Goal: Transaction & Acquisition: Purchase product/service

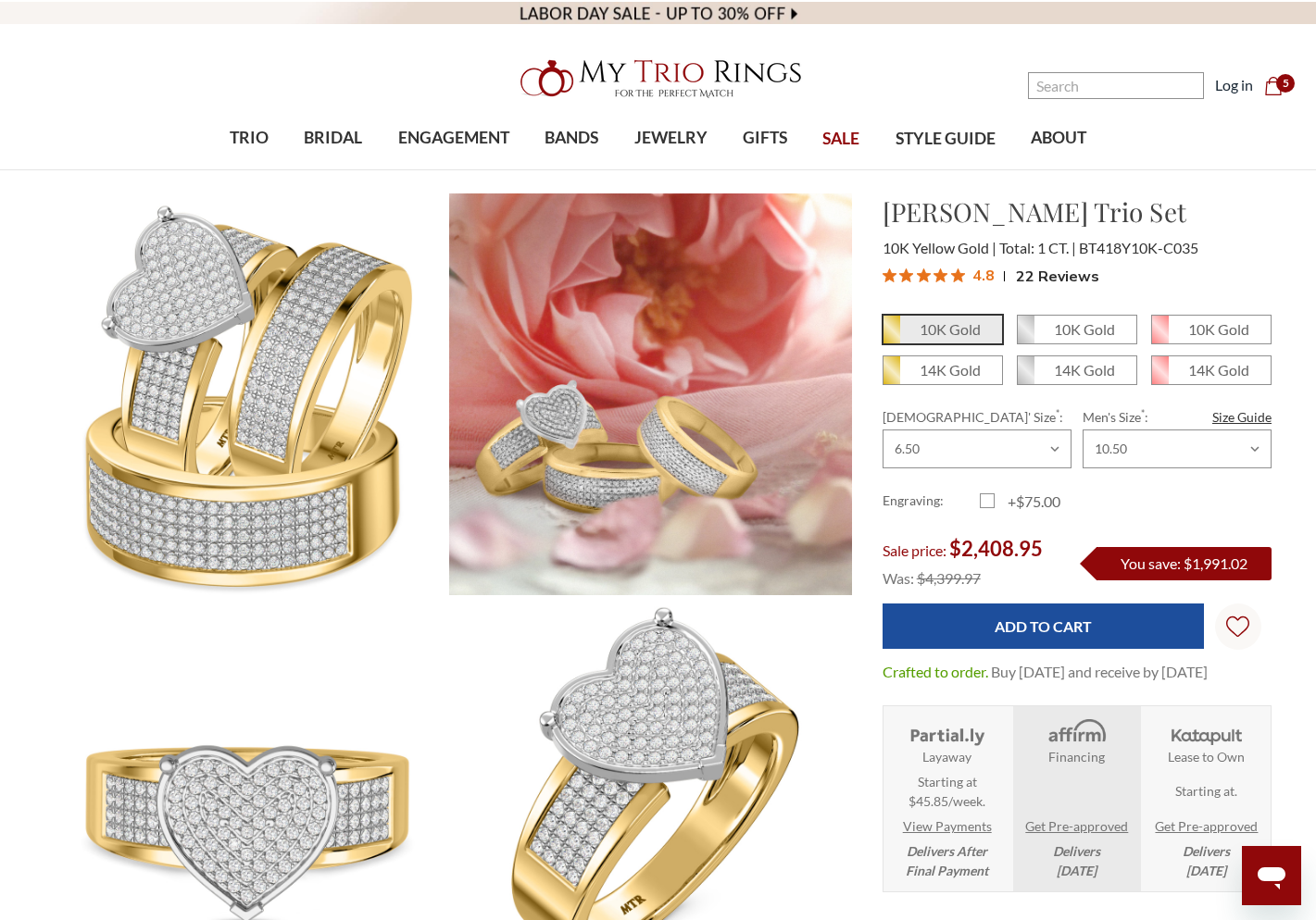
click at [1281, 89] on span "5" at bounding box center [1284, 83] width 19 height 19
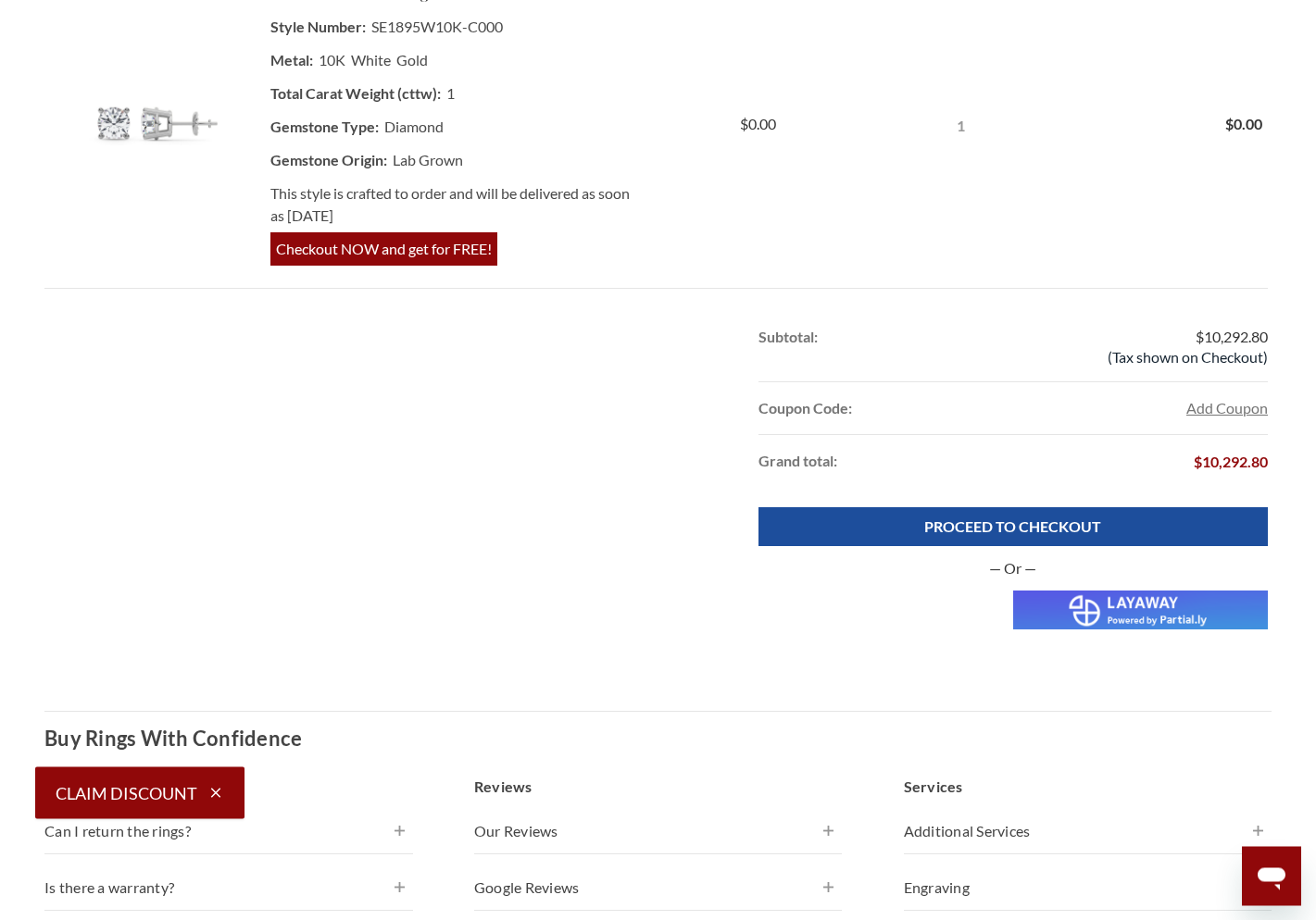
scroll to position [1899, 0]
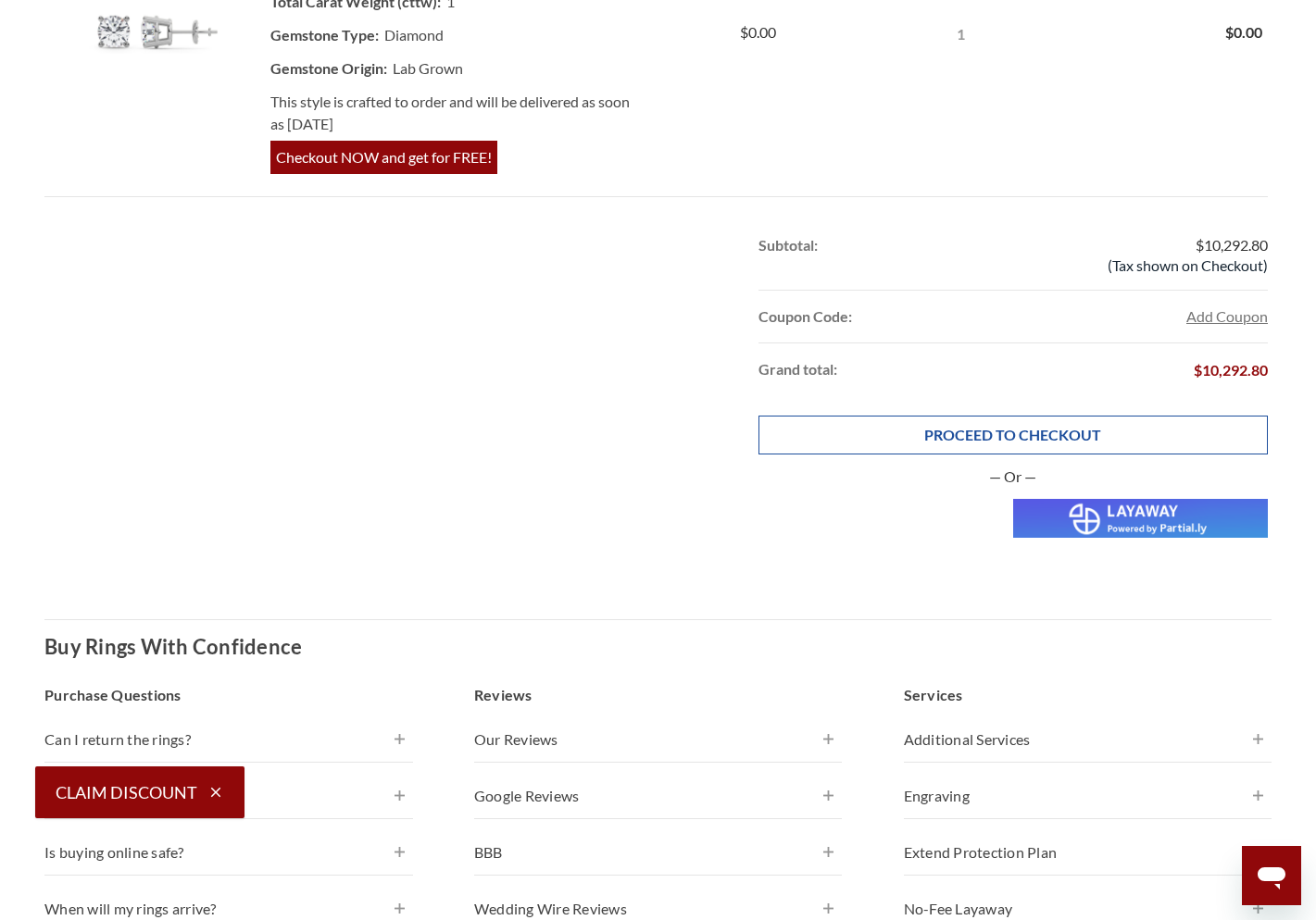
click at [981, 436] on link "PROCEED TO CHECKOUT" at bounding box center [1013, 434] width 509 height 38
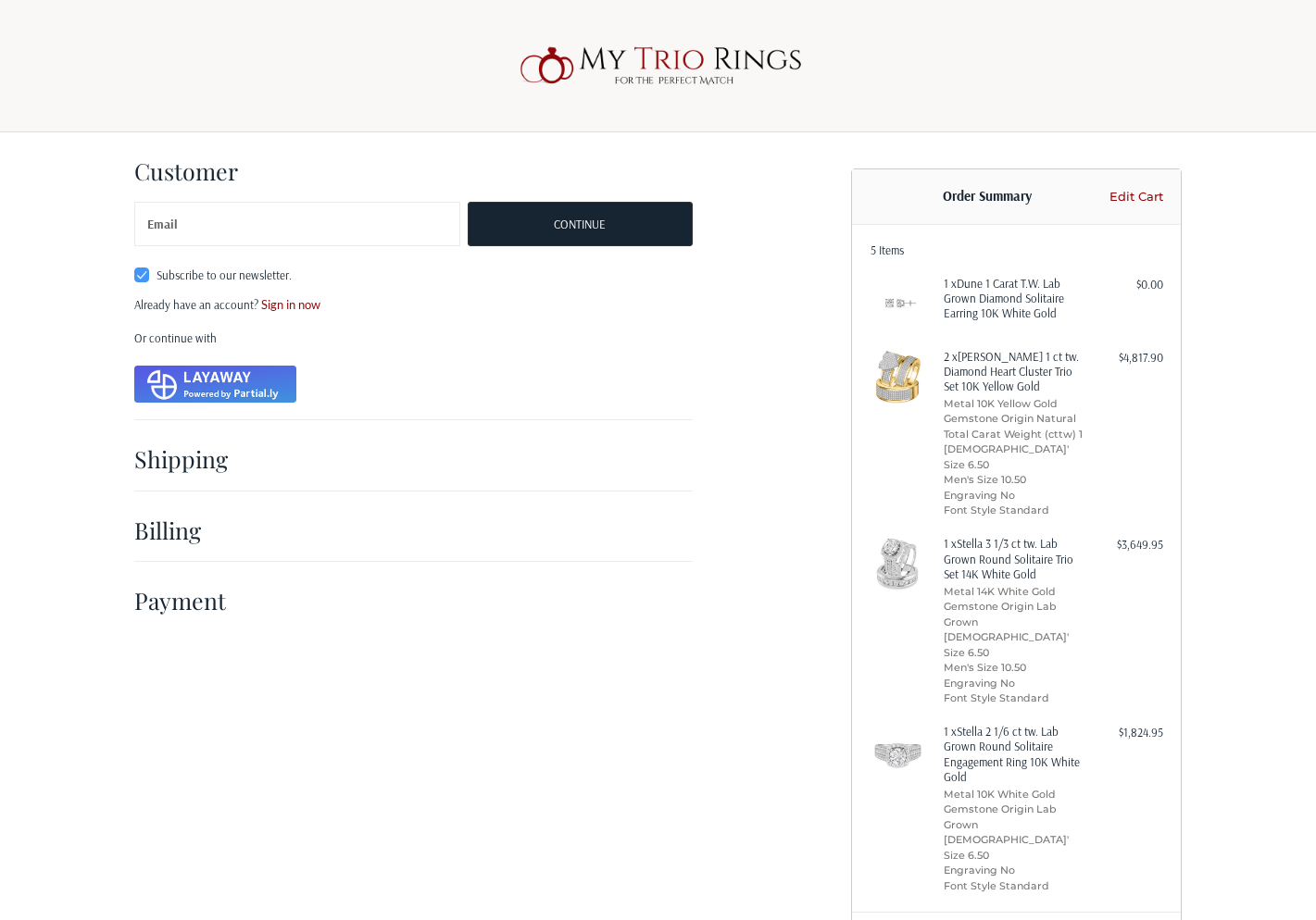
click at [1153, 195] on link "Edit Cart" at bounding box center [1133, 197] width 58 height 19
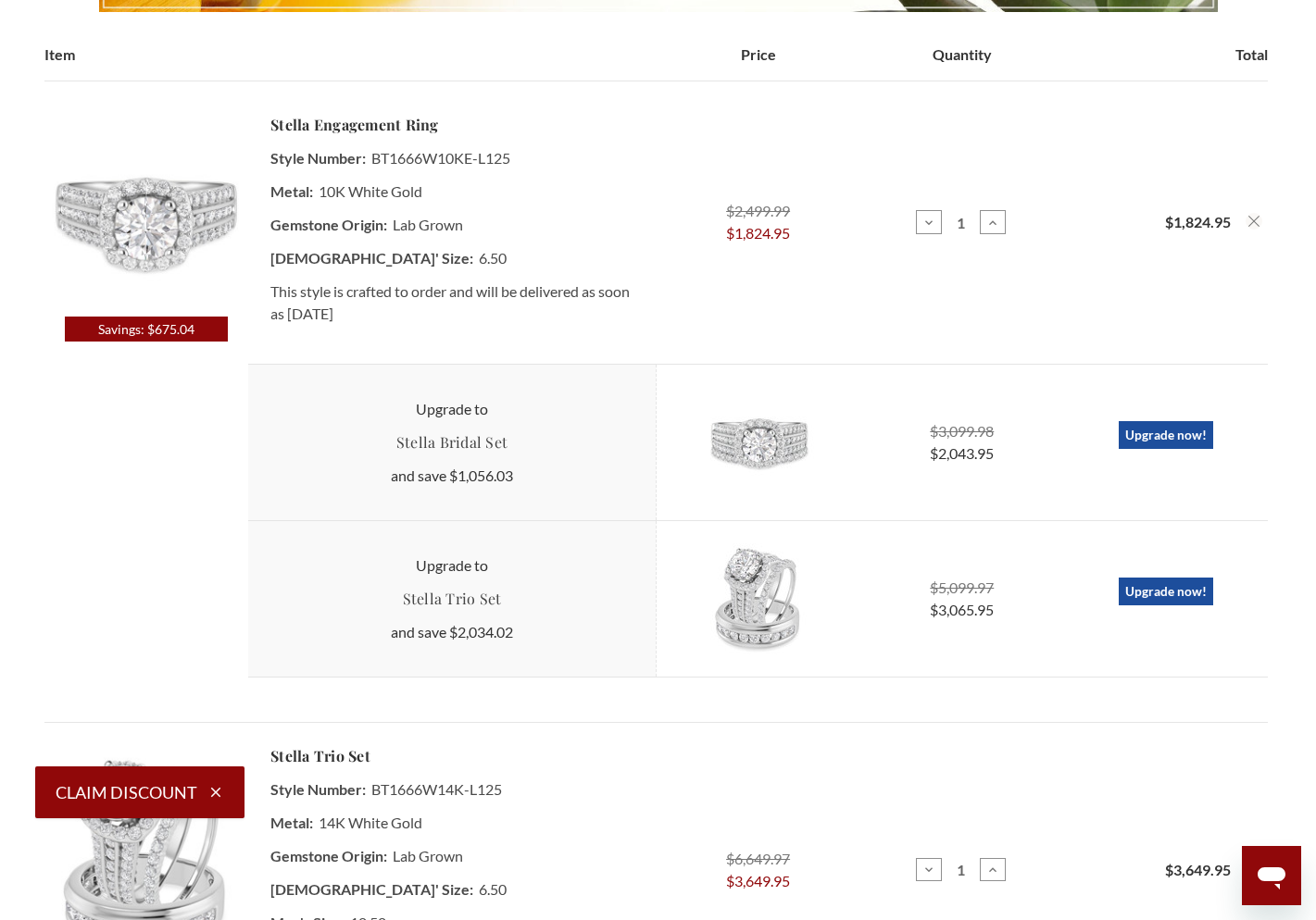
scroll to position [422, 0]
click at [1255, 224] on icon "Remove Stella 2 1/6 ct tw. Lab Grown Round Solitaire Engagement Ring 10K White …" at bounding box center [1253, 220] width 11 height 11
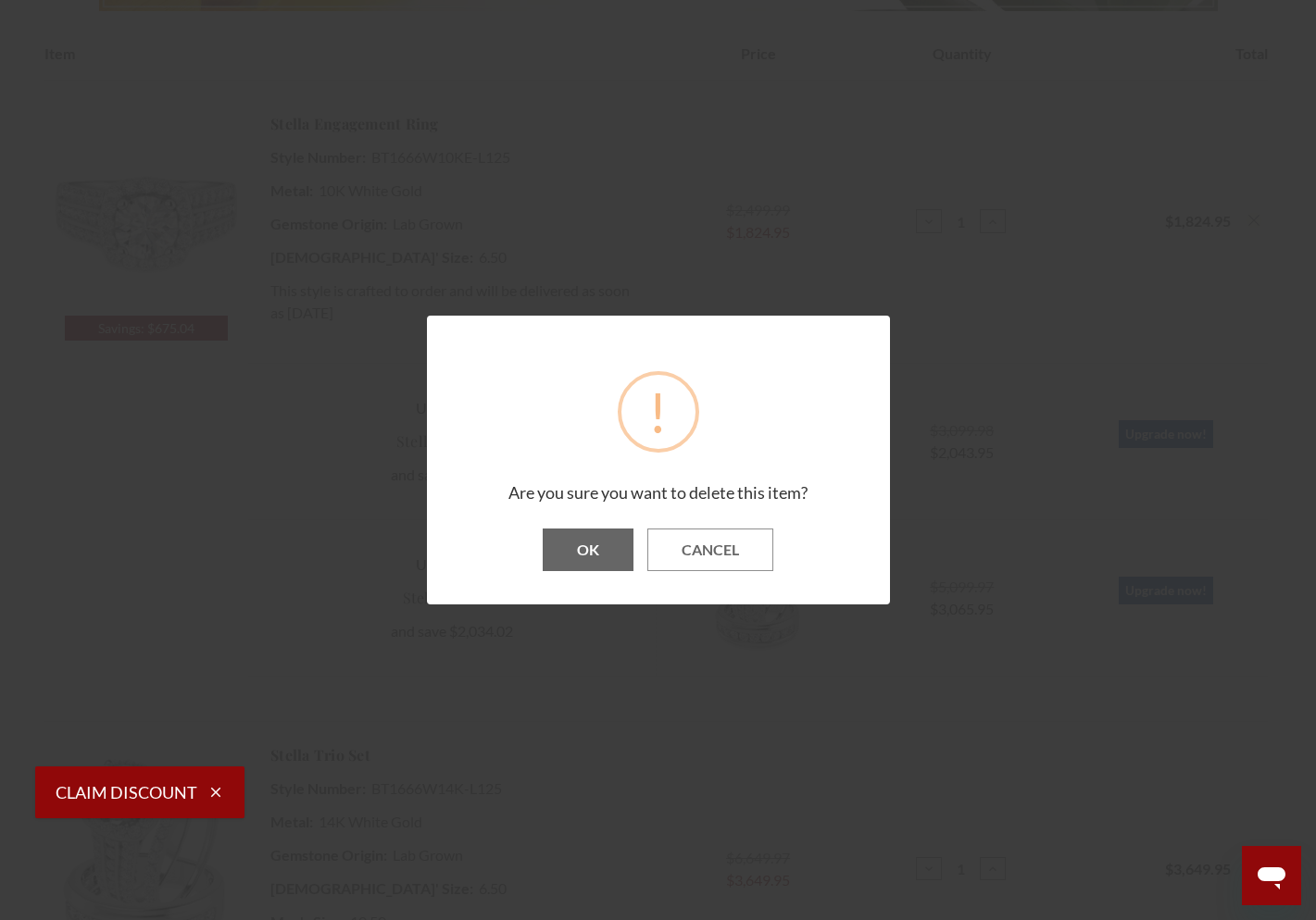
click at [594, 555] on button "OK" at bounding box center [588, 549] width 91 height 42
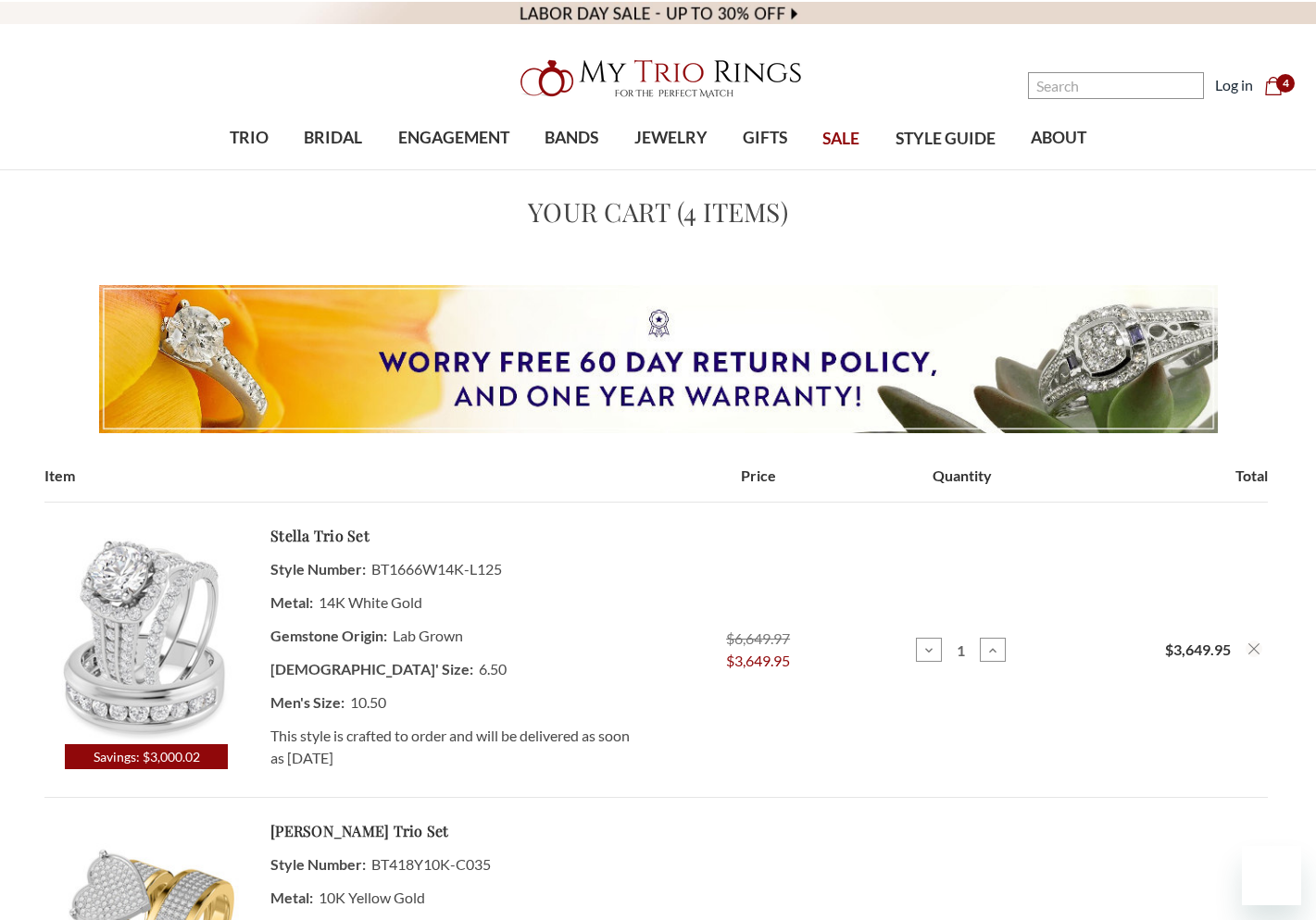
scroll to position [211, 0]
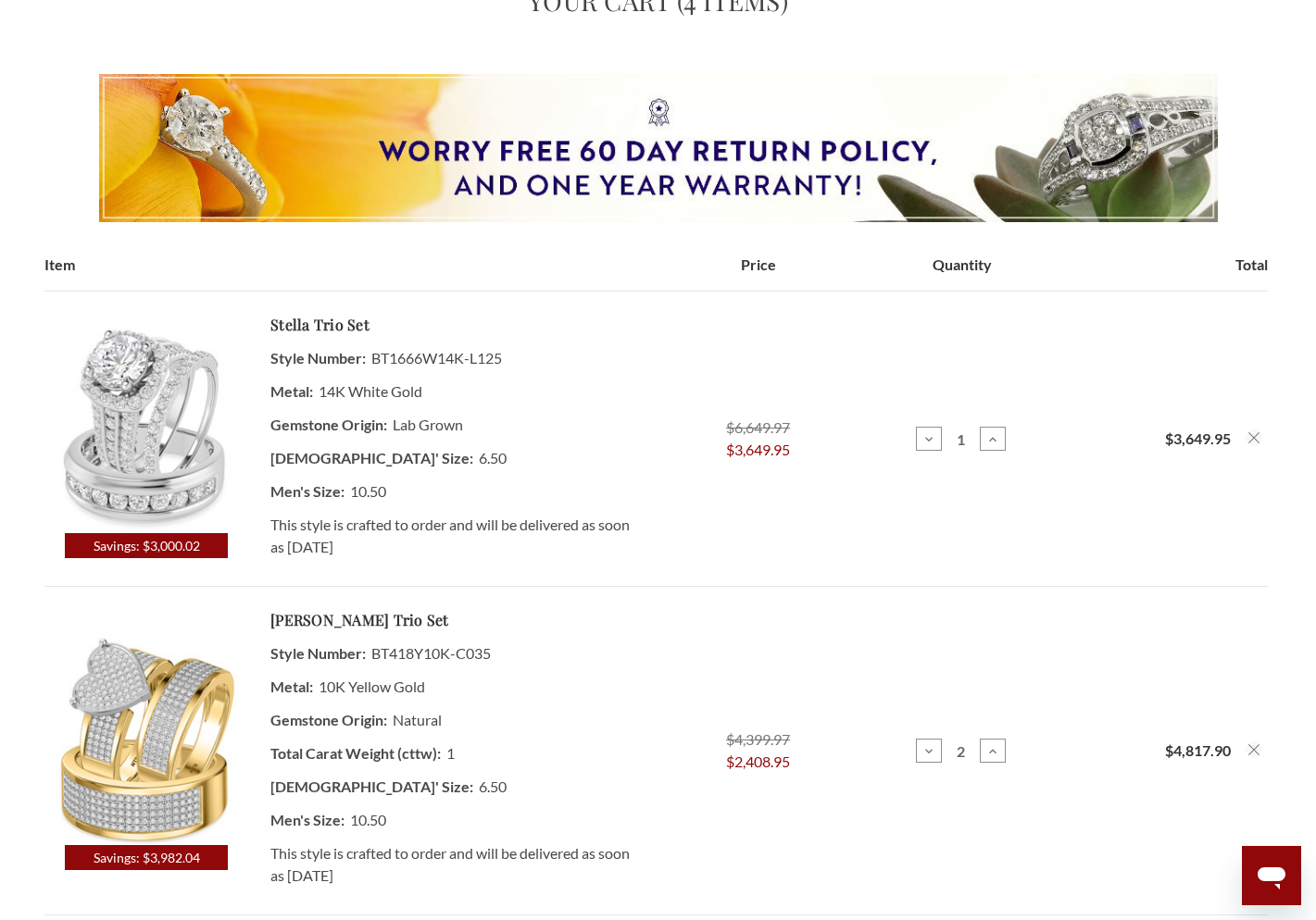
click at [1256, 443] on icon "Remove Stella 3 1/3 ct tw. Lab Grown Round Solitaire Trio Set 14K White Gold fr…" at bounding box center [1253, 437] width 11 height 11
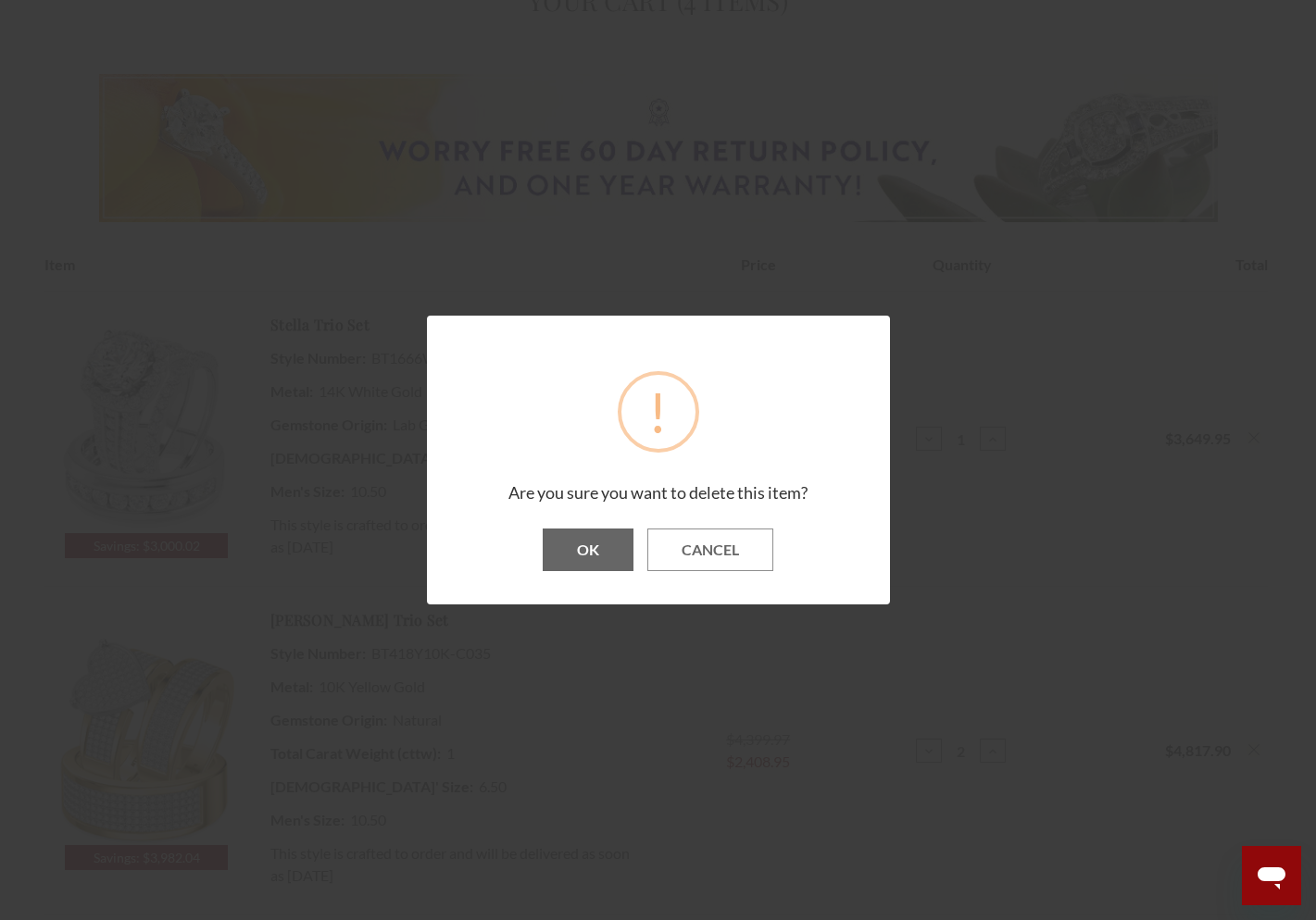
click at [611, 556] on button "OK" at bounding box center [588, 549] width 91 height 42
click at [590, 545] on button "OK" at bounding box center [588, 549] width 91 height 42
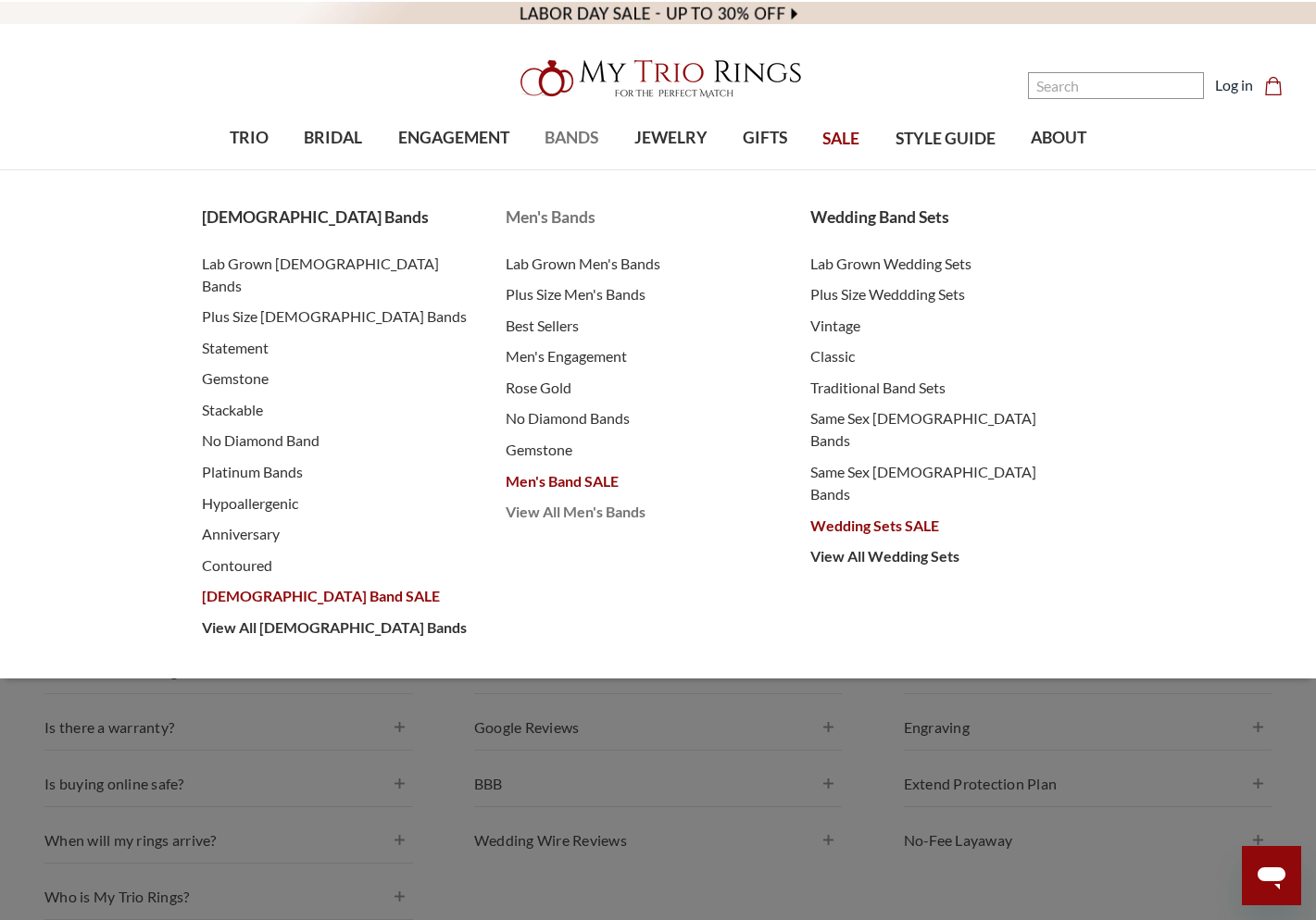
click at [589, 509] on span "View All Men's Bands" at bounding box center [638, 512] width 267 height 23
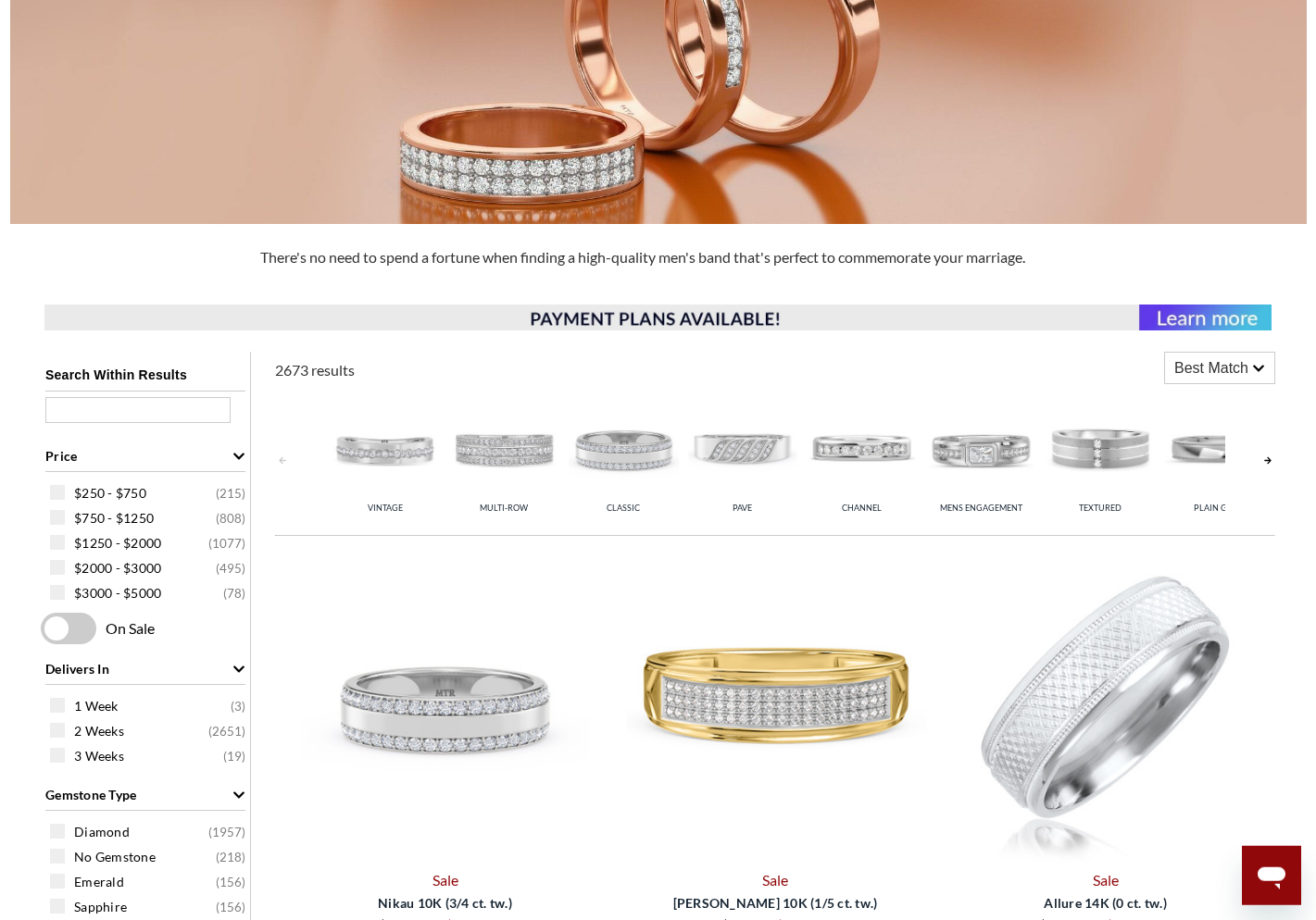
scroll to position [422, 0]
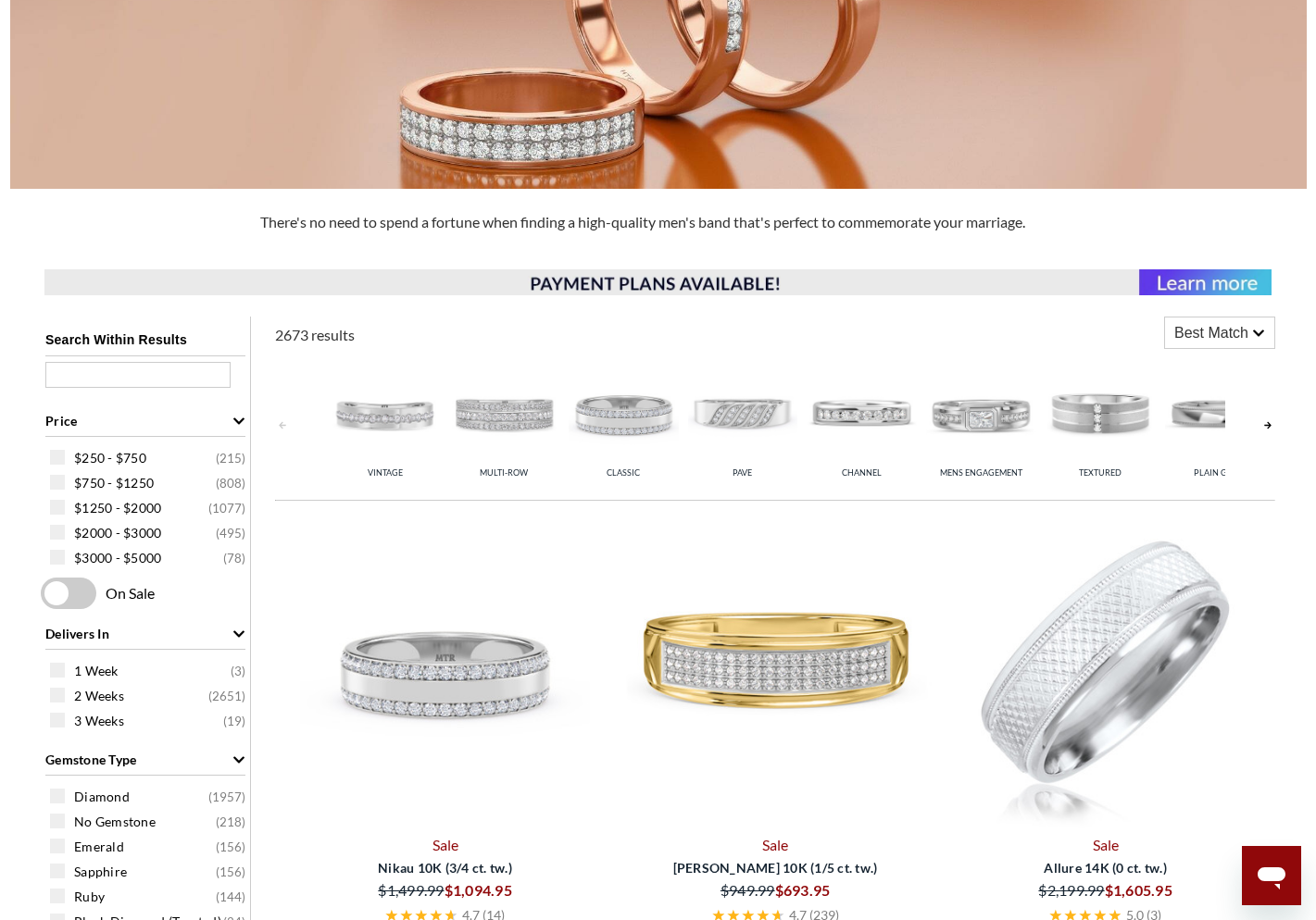
click at [1224, 340] on span "Best Match" at bounding box center [1210, 333] width 74 height 23
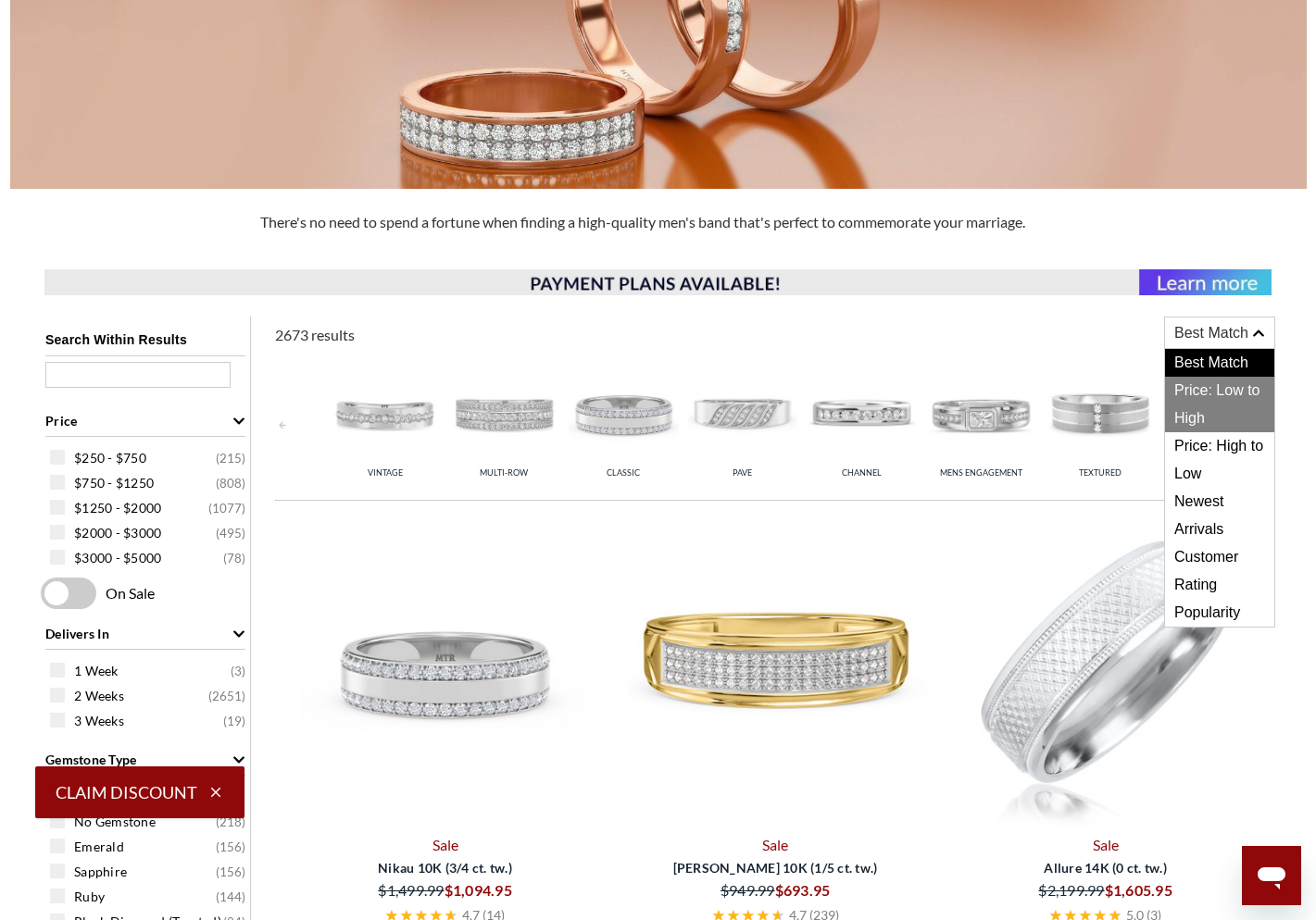
click at [1226, 409] on span "Price: Low to High" at bounding box center [1219, 404] width 110 height 55
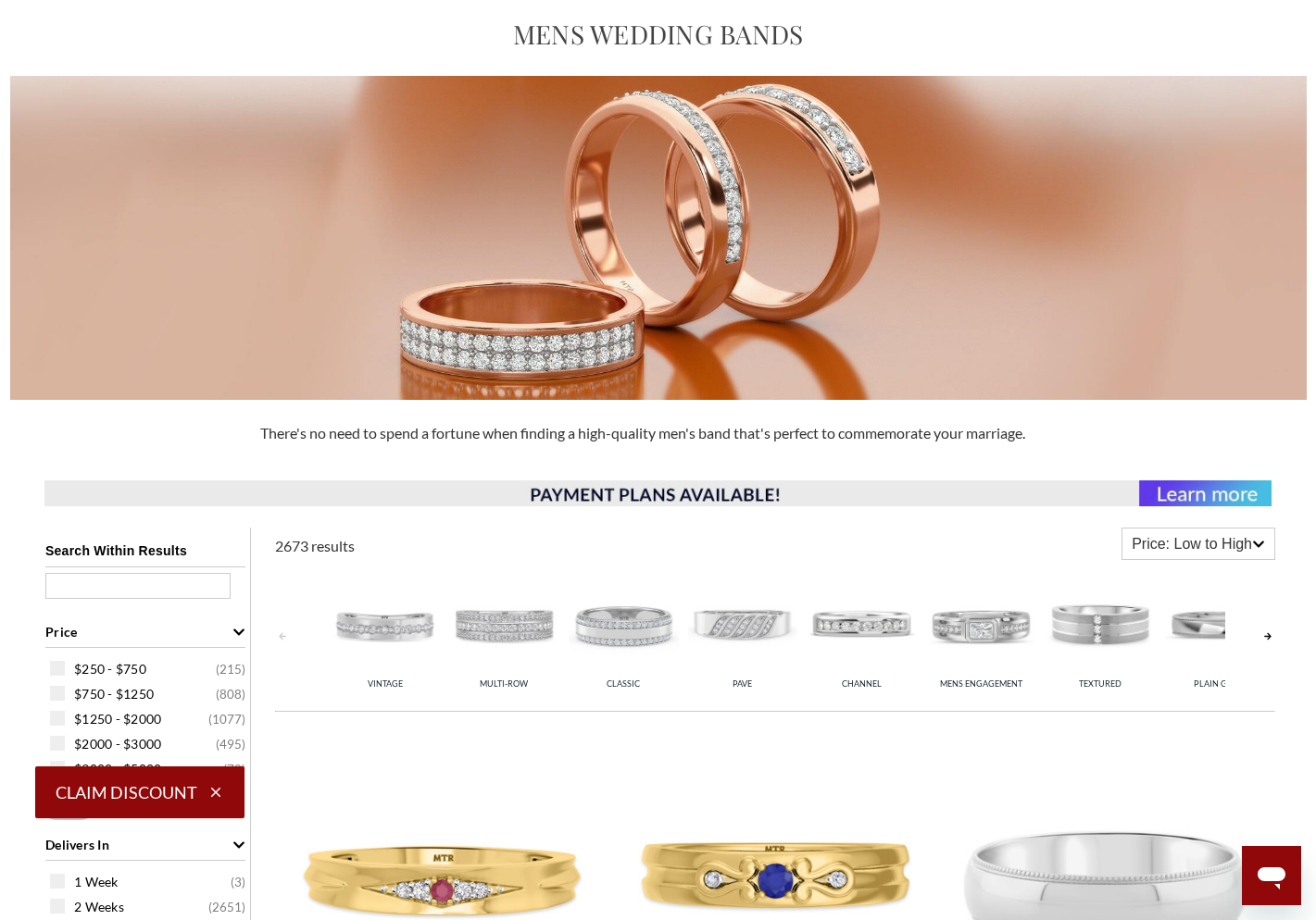
scroll to position [528, 0]
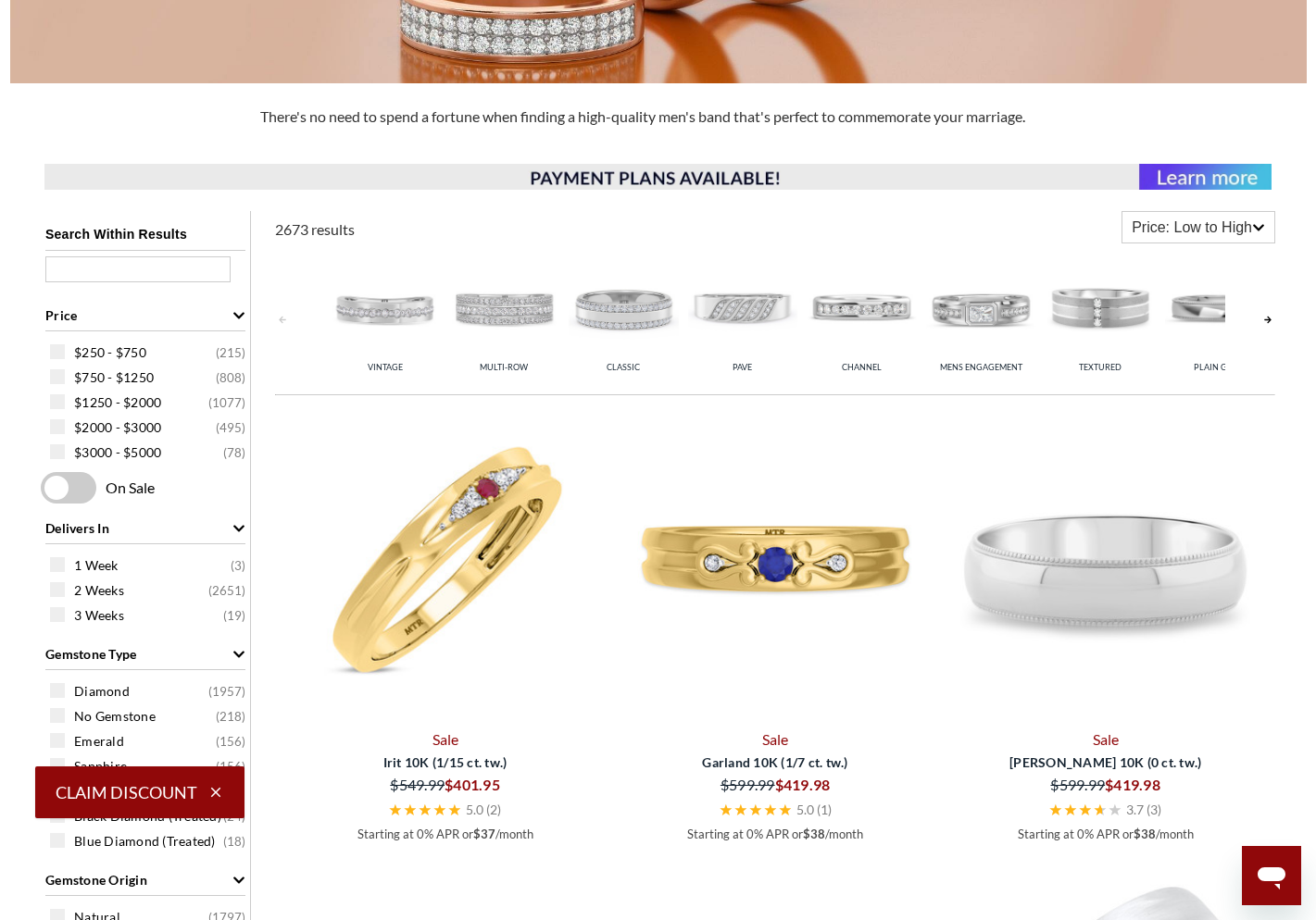
click at [473, 563] on img at bounding box center [445, 565] width 316 height 316
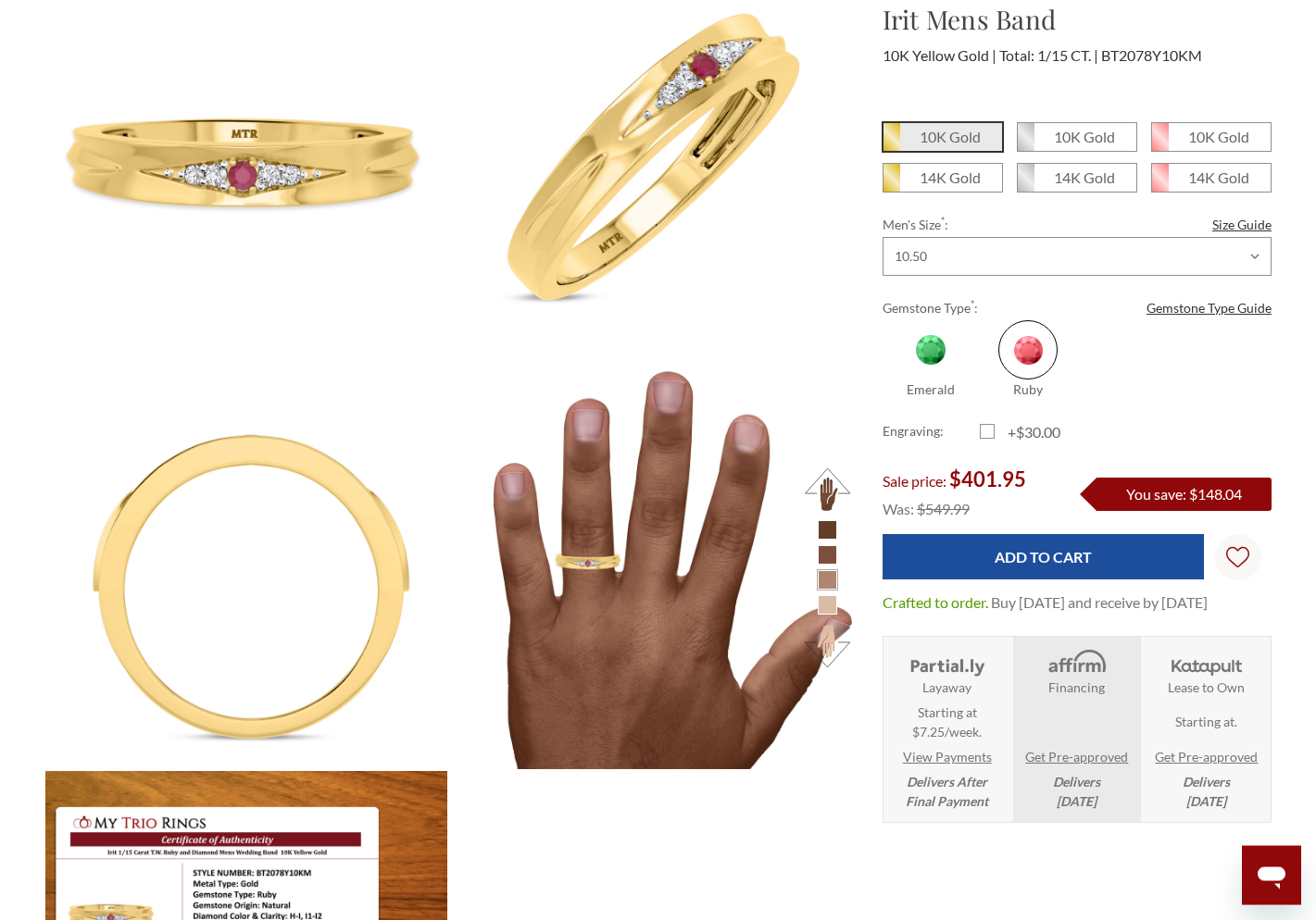
scroll to position [317, 0]
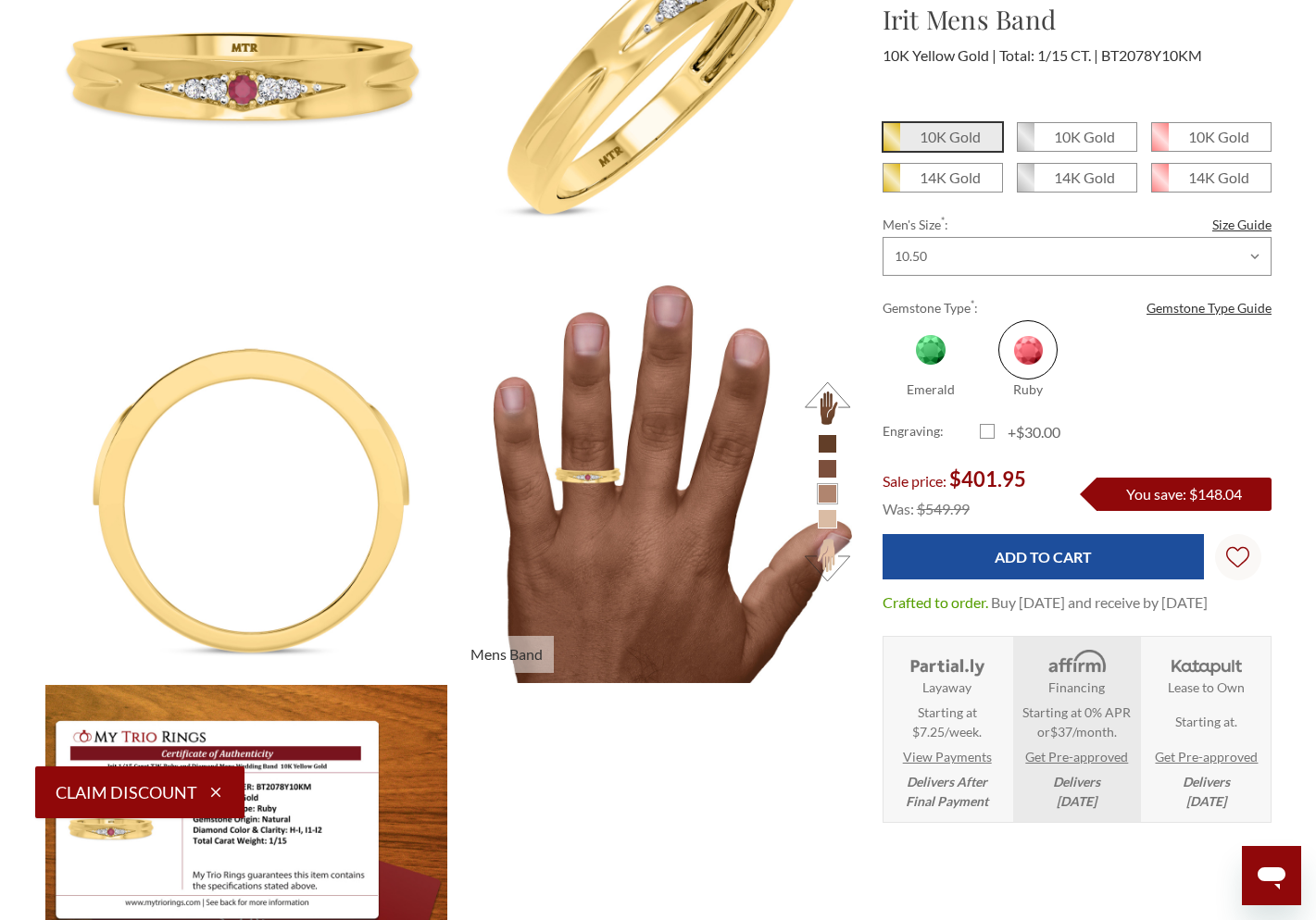
click at [828, 404] on button at bounding box center [828, 403] width 51 height 51
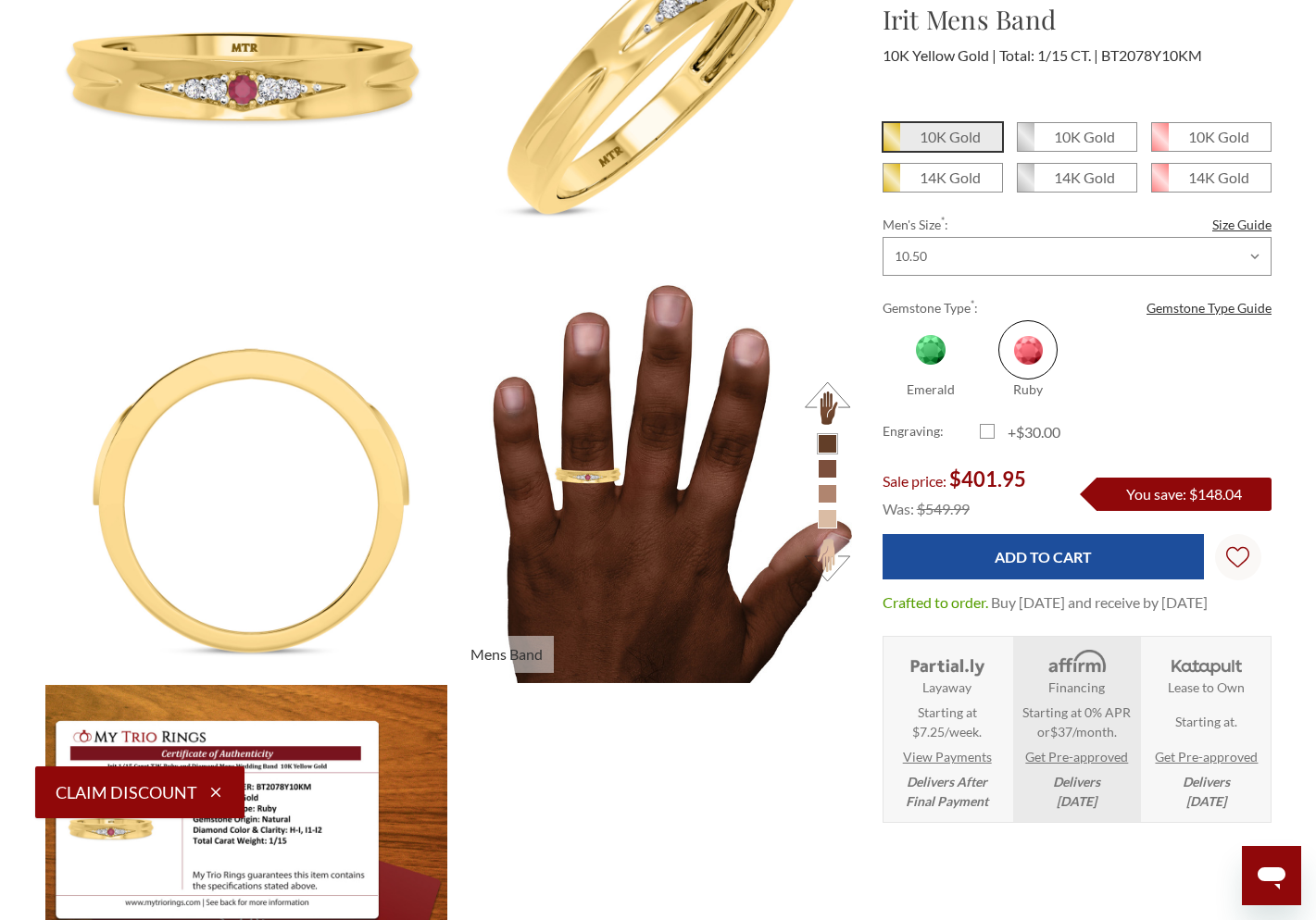
click at [830, 569] on button at bounding box center [828, 560] width 51 height 51
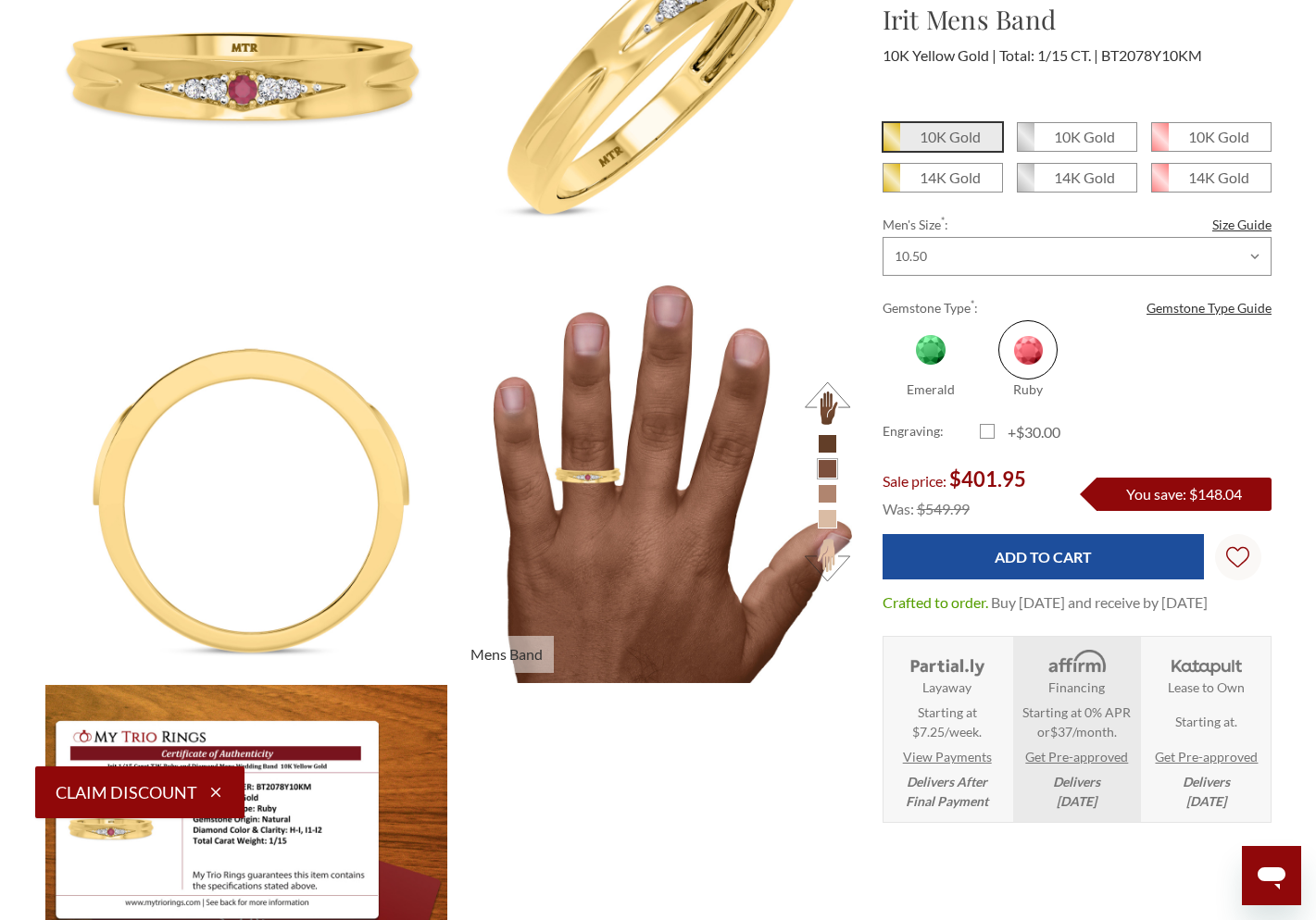
click at [830, 569] on button at bounding box center [828, 560] width 51 height 51
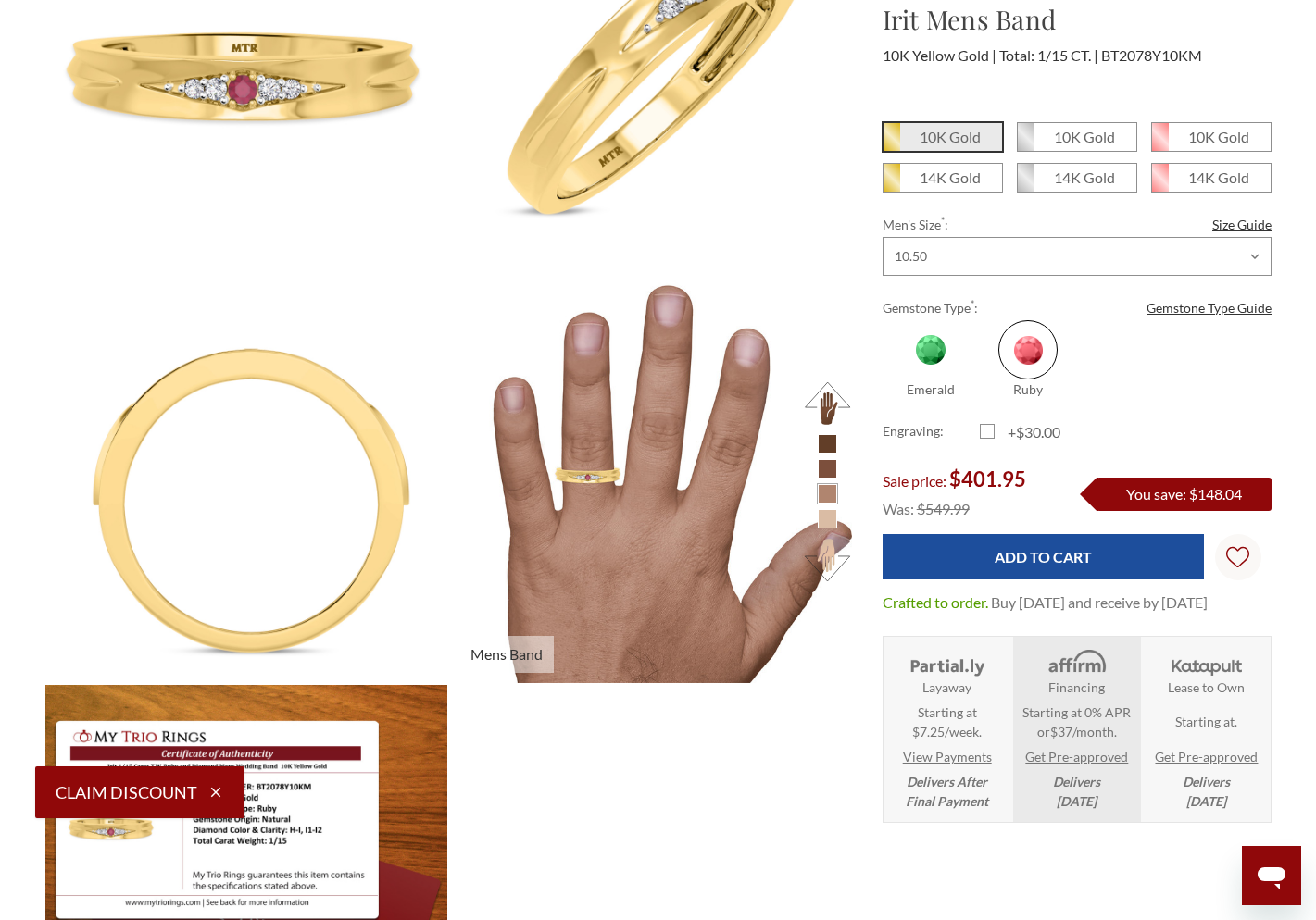
click at [830, 569] on button at bounding box center [828, 560] width 51 height 51
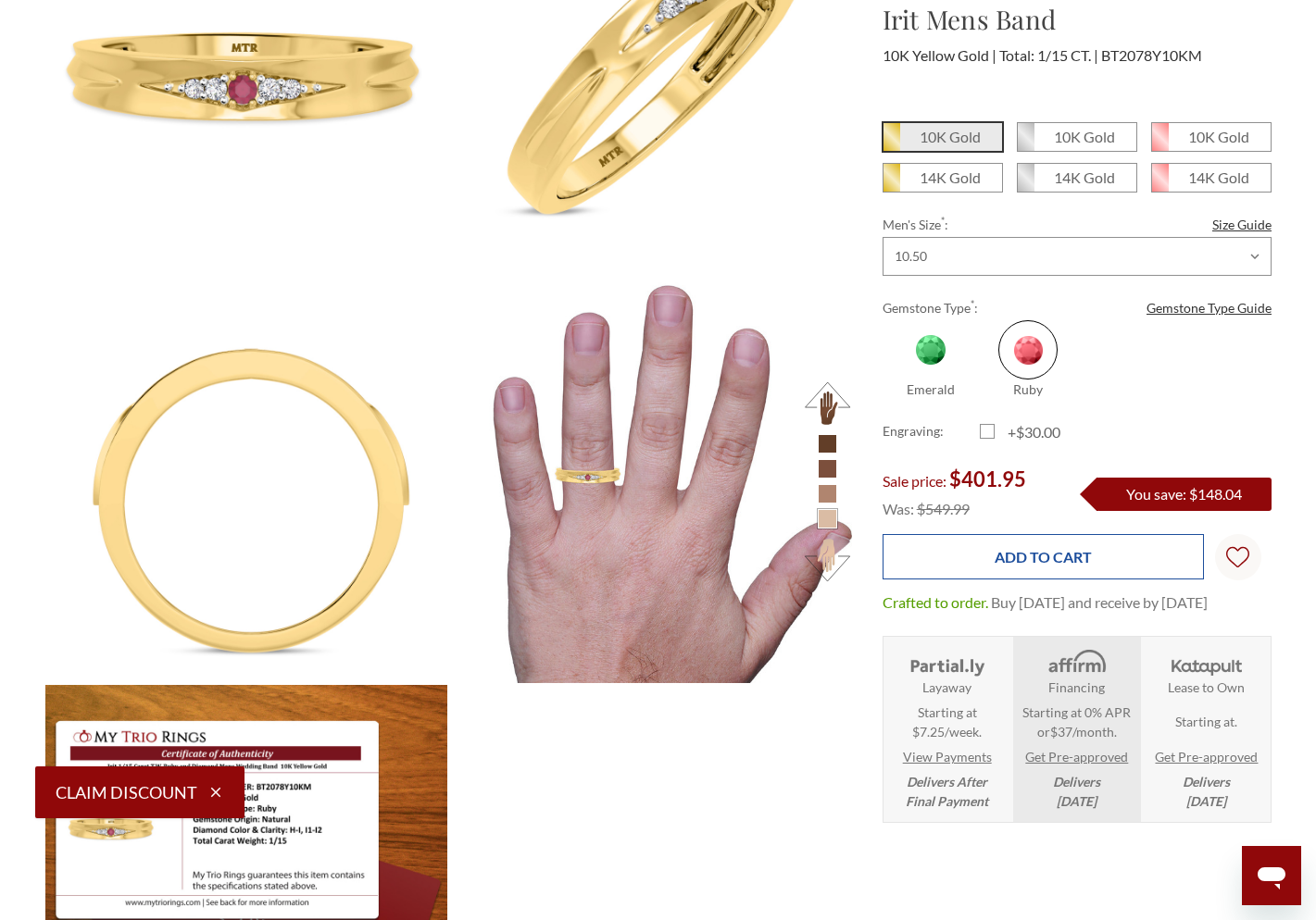
click at [1095, 569] on input "Add to Cart" at bounding box center [1043, 557] width 322 height 45
type input "Add to Cart"
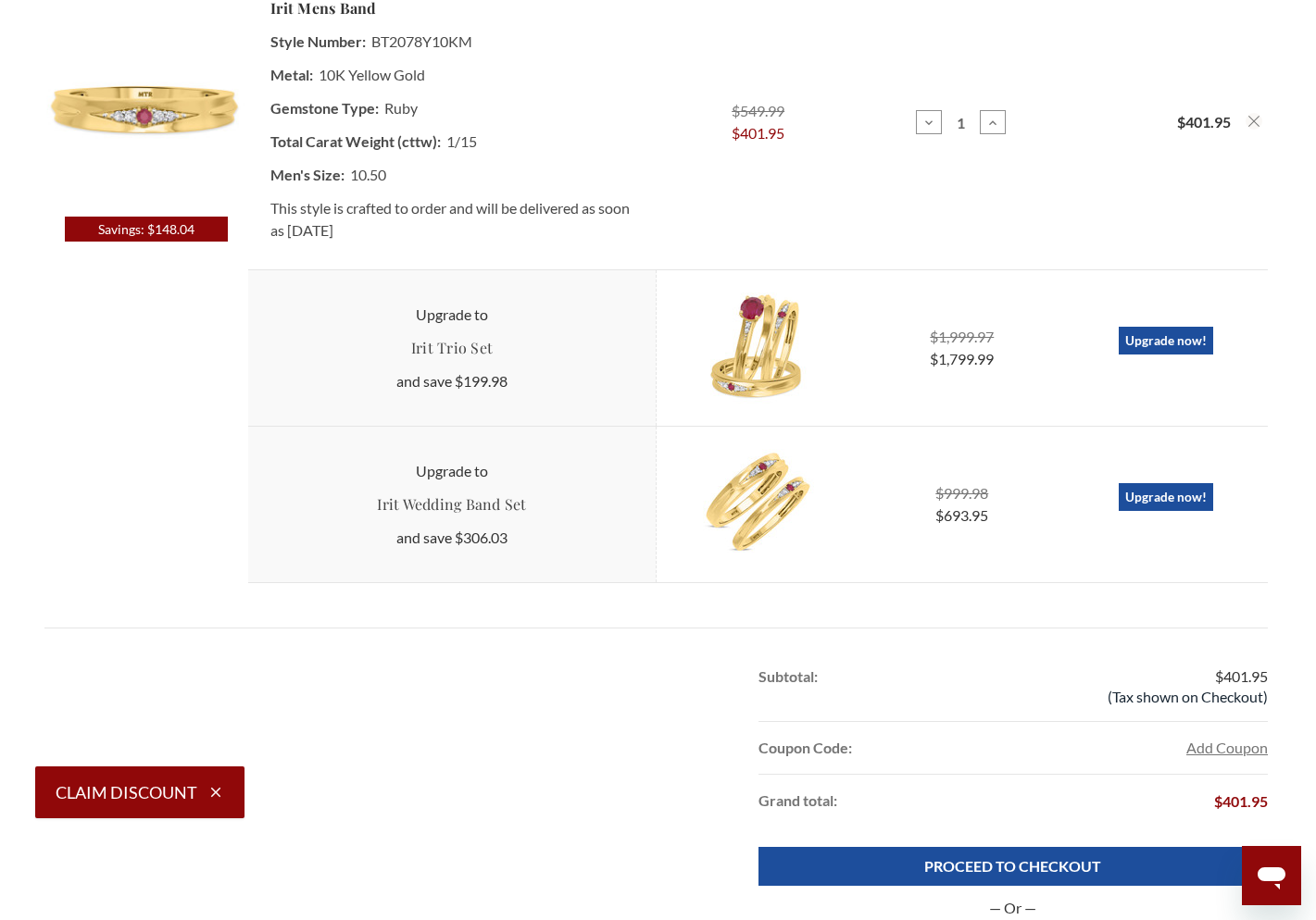
scroll to position [950, 0]
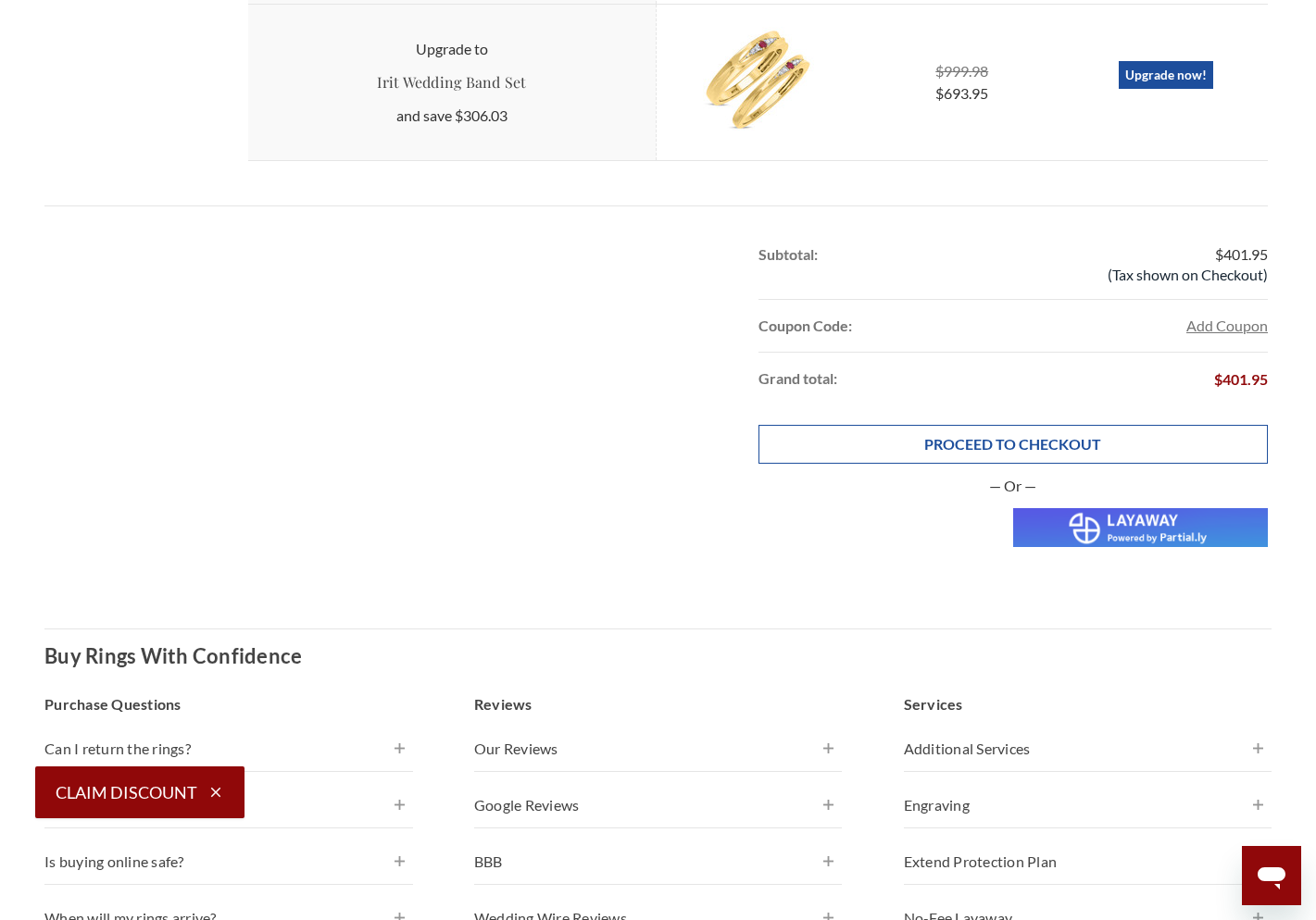
click at [912, 438] on link "PROCEED TO CHECKOUT" at bounding box center [1013, 444] width 509 height 38
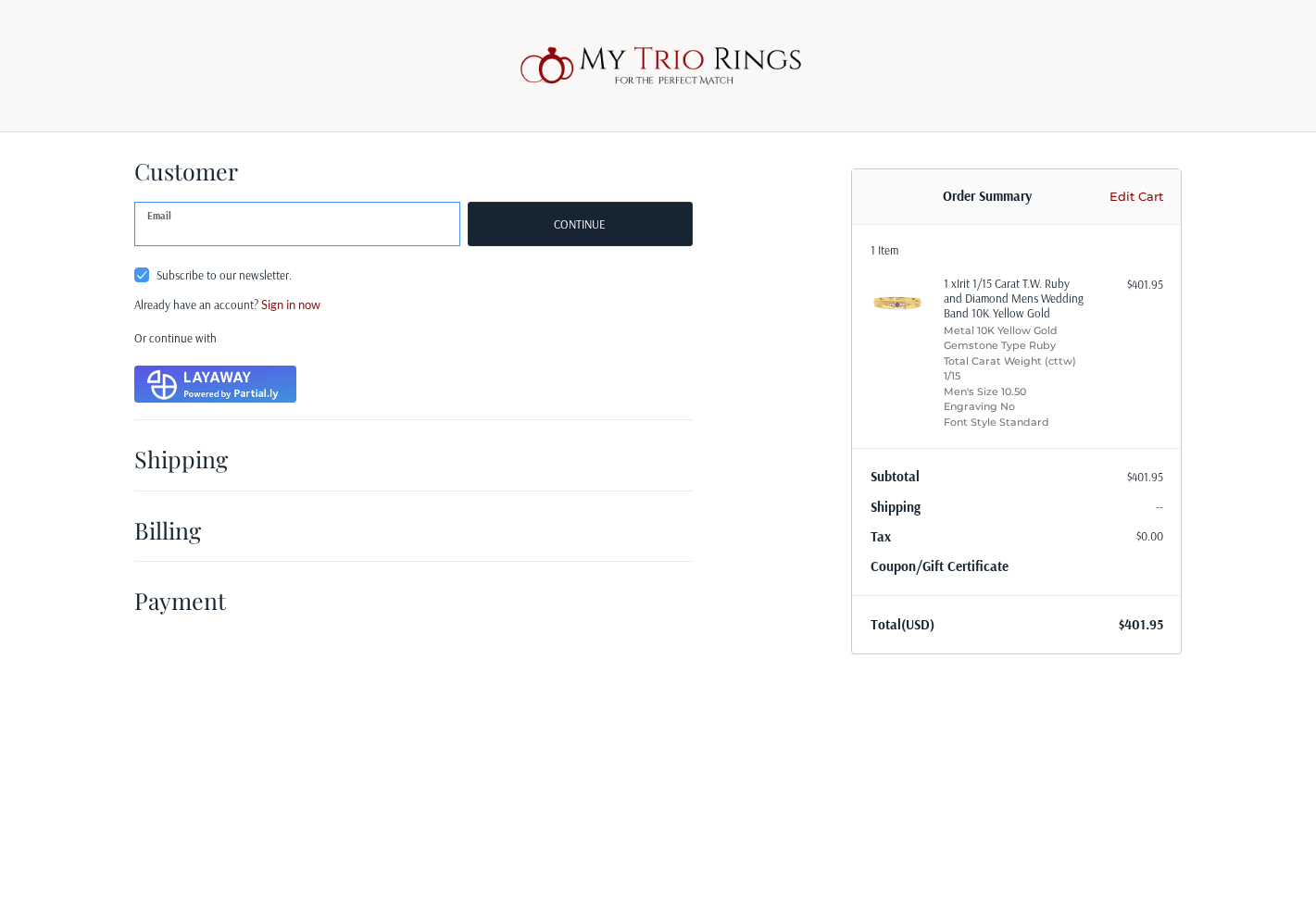
click at [404, 232] on input "Email" at bounding box center [297, 224] width 326 height 44
click at [893, 565] on link "Coupon/Gift Certificate" at bounding box center [939, 566] width 138 height 18
click at [911, 613] on input "Gift Certificate or Coupon Code" at bounding box center [964, 606] width 188 height 41
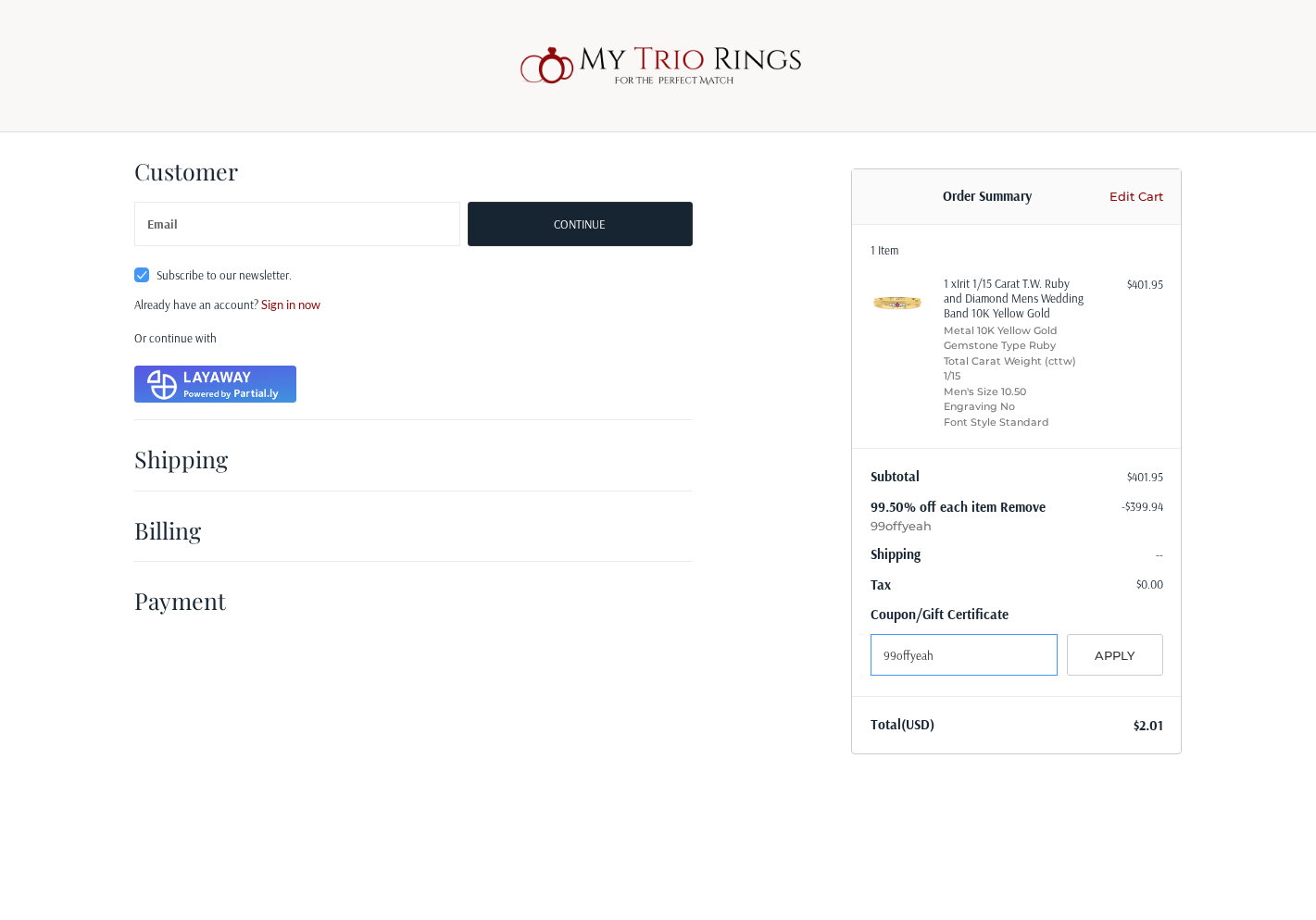
type input "99offyeah"
click at [354, 230] on input "Email" at bounding box center [297, 224] width 326 height 44
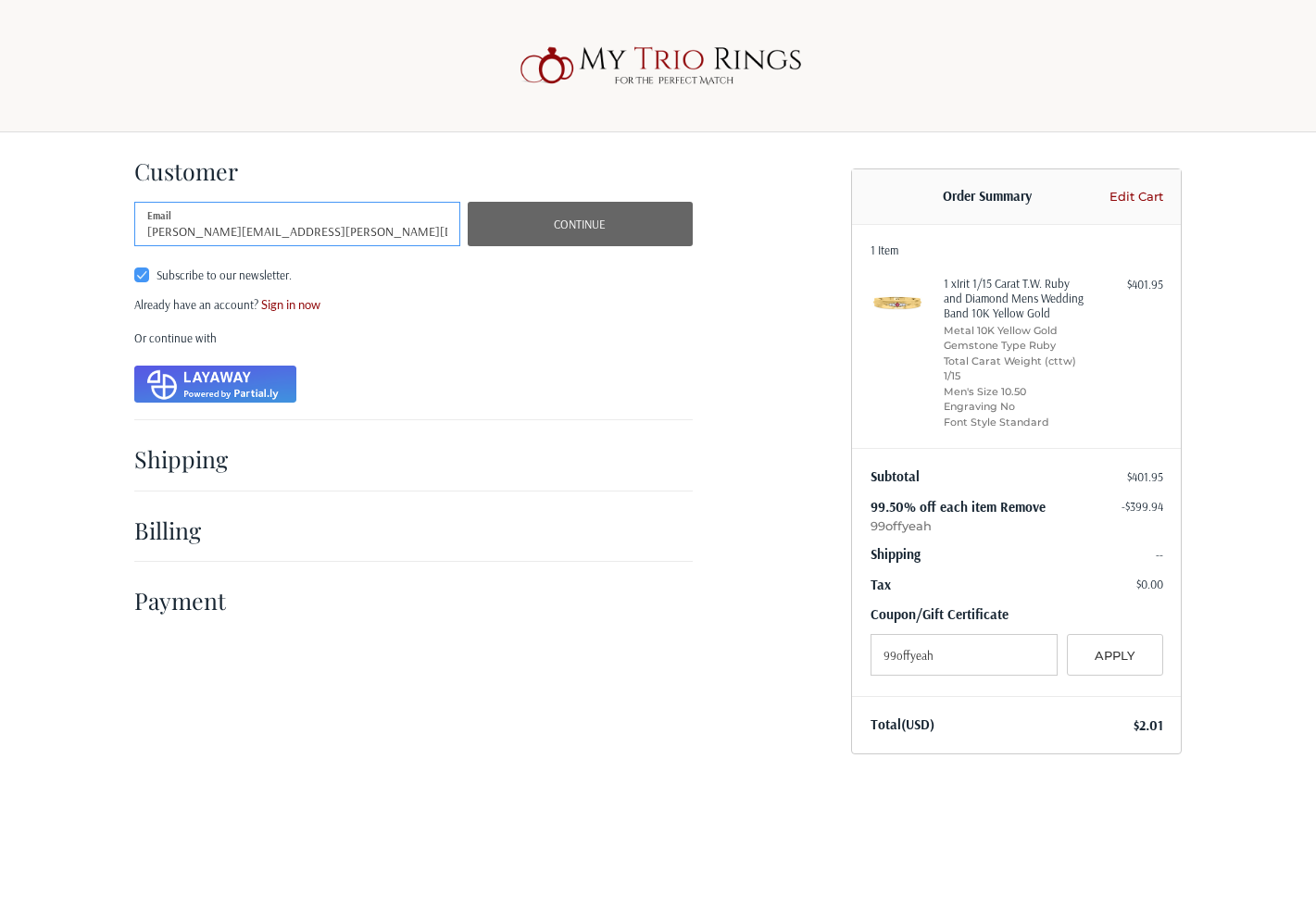
type input "kamil.dratwa+listtest@mytriorings.com"
click at [535, 232] on button "Continue" at bounding box center [580, 224] width 225 height 44
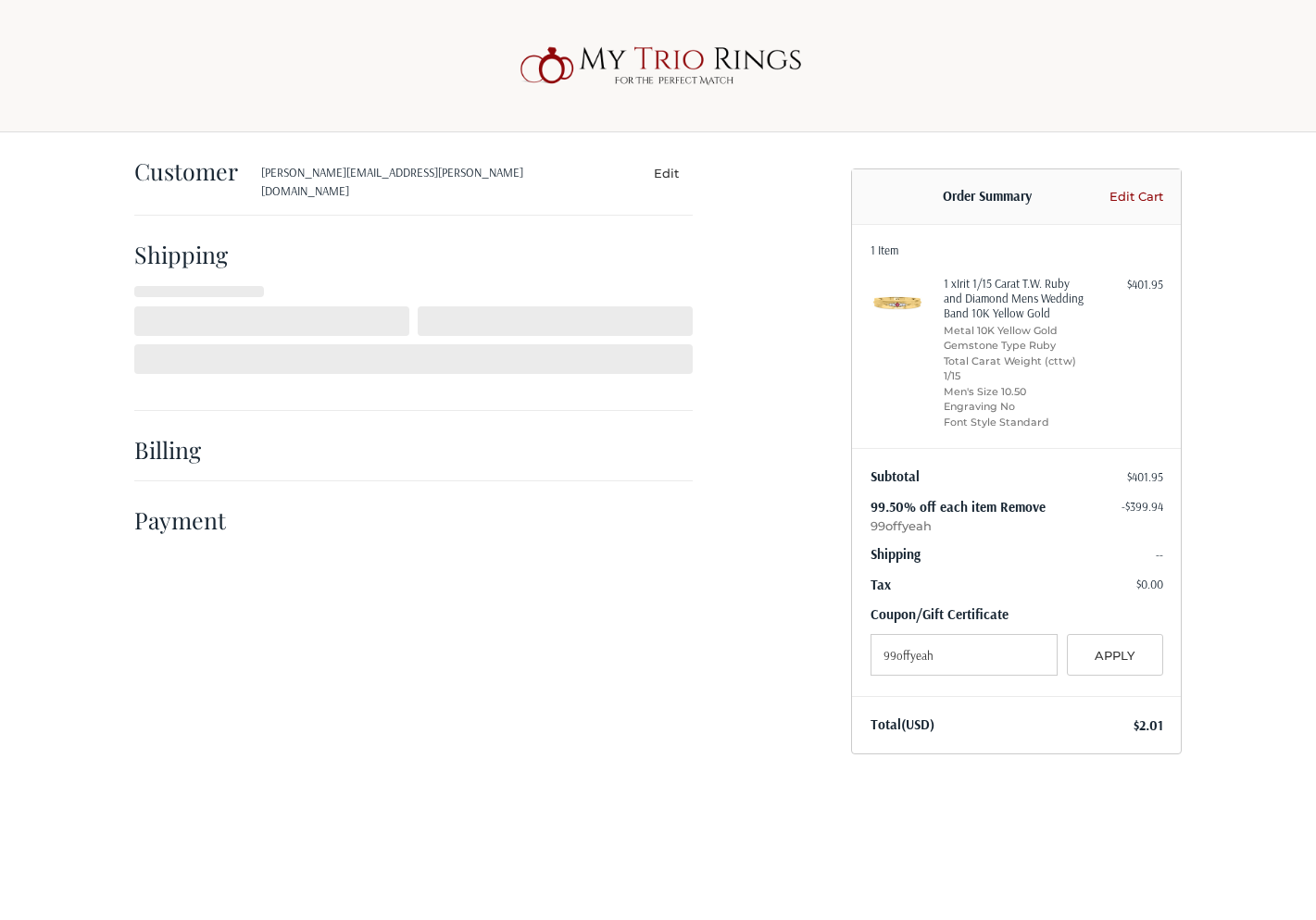
select select "PL"
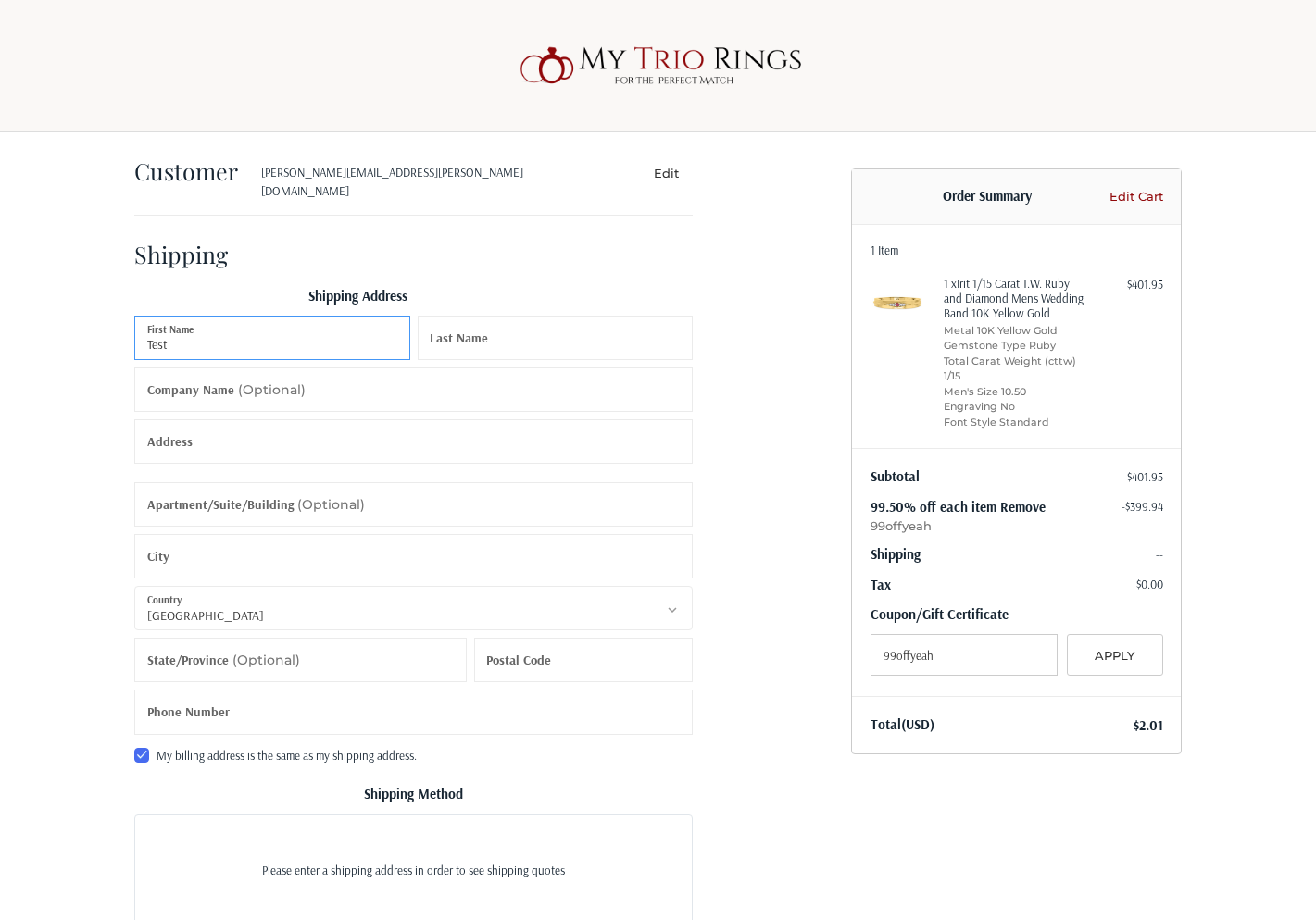
type input "Test"
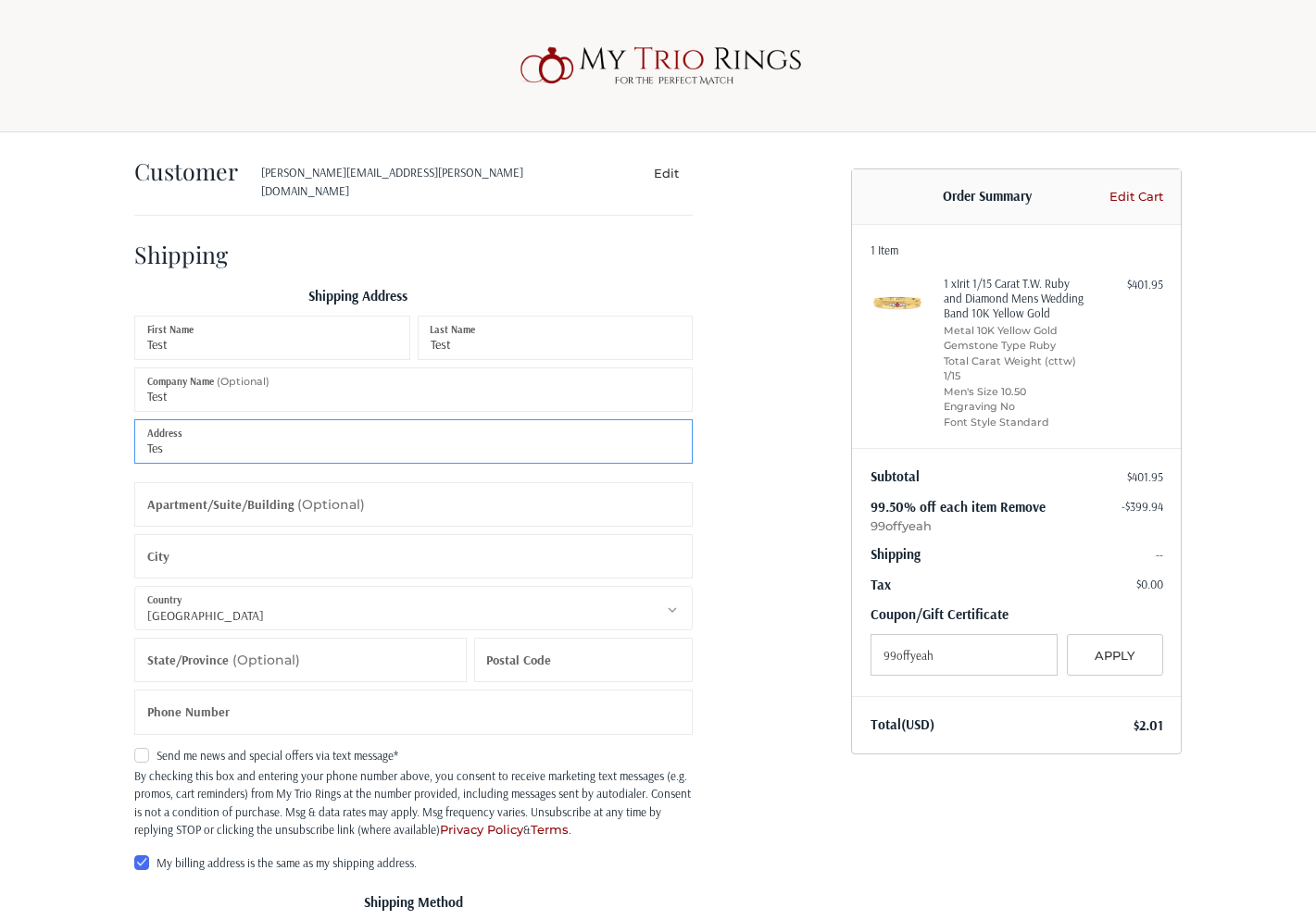
type input "Test"
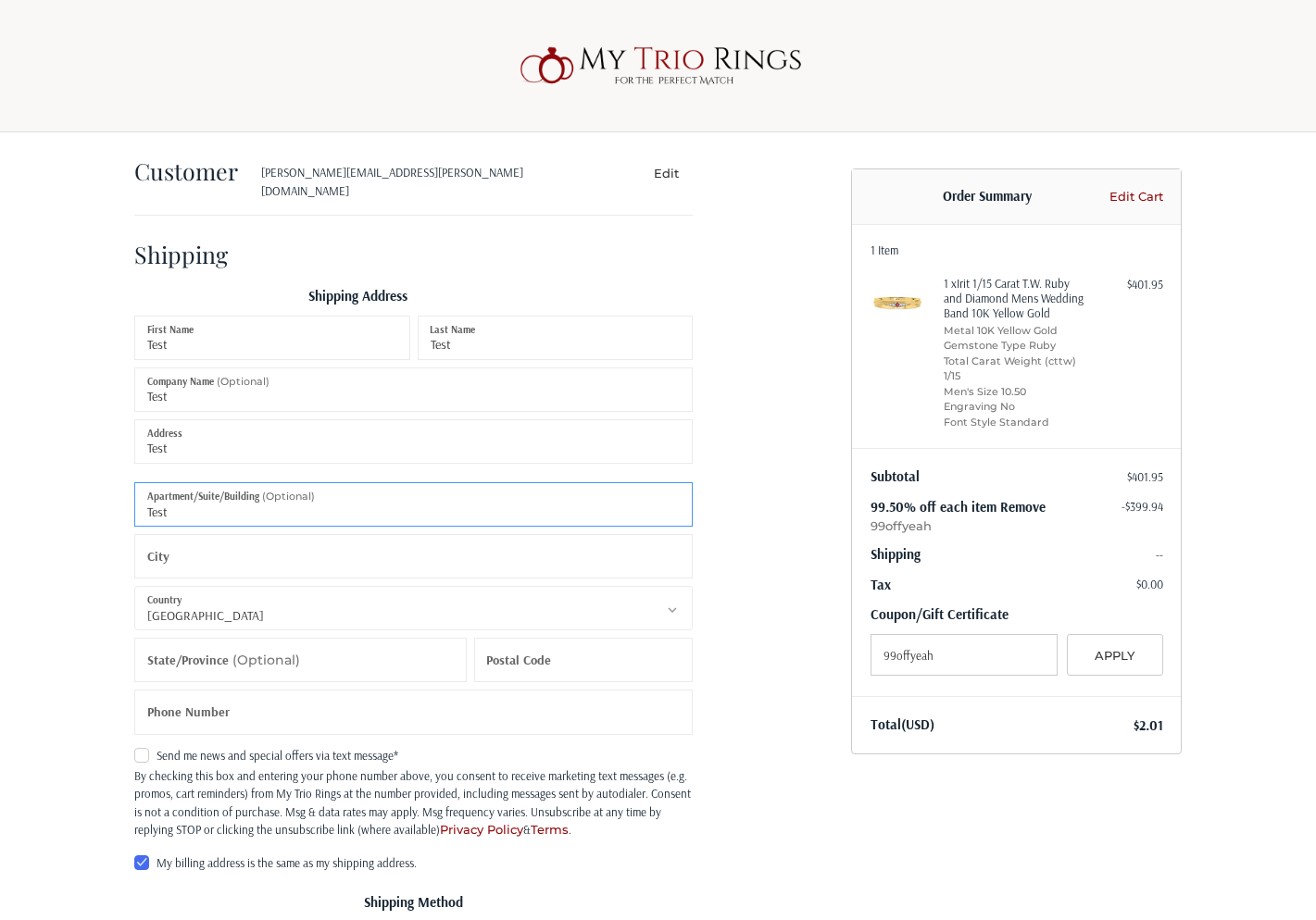
type input "Test"
type input "New York"
click at [671, 602] on icon at bounding box center [672, 609] width 17 height 17
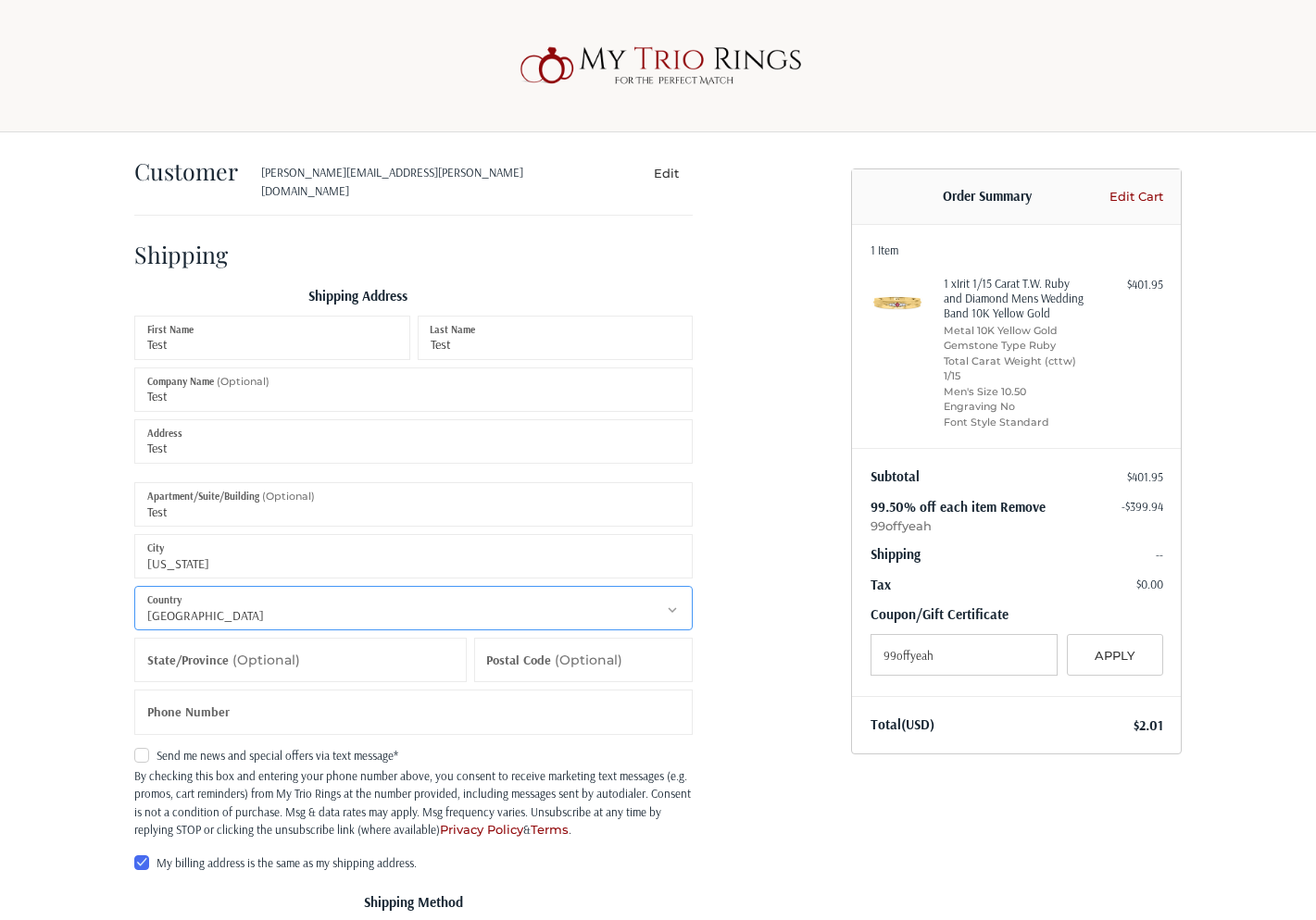
click at [134, 586] on select "Select a country Afghanistan Åland Islands Albania Algeria American Samoa Andor…" at bounding box center [413, 607] width 558 height 44
select select "US"
click option "United States" at bounding box center [0, 0] width 0 height 0
click at [134, 638] on select "Select a state Alabama Alaska American Samoa Arizona Arkansas Armed Forces Amer…" at bounding box center [300, 660] width 332 height 44
select select "NY"
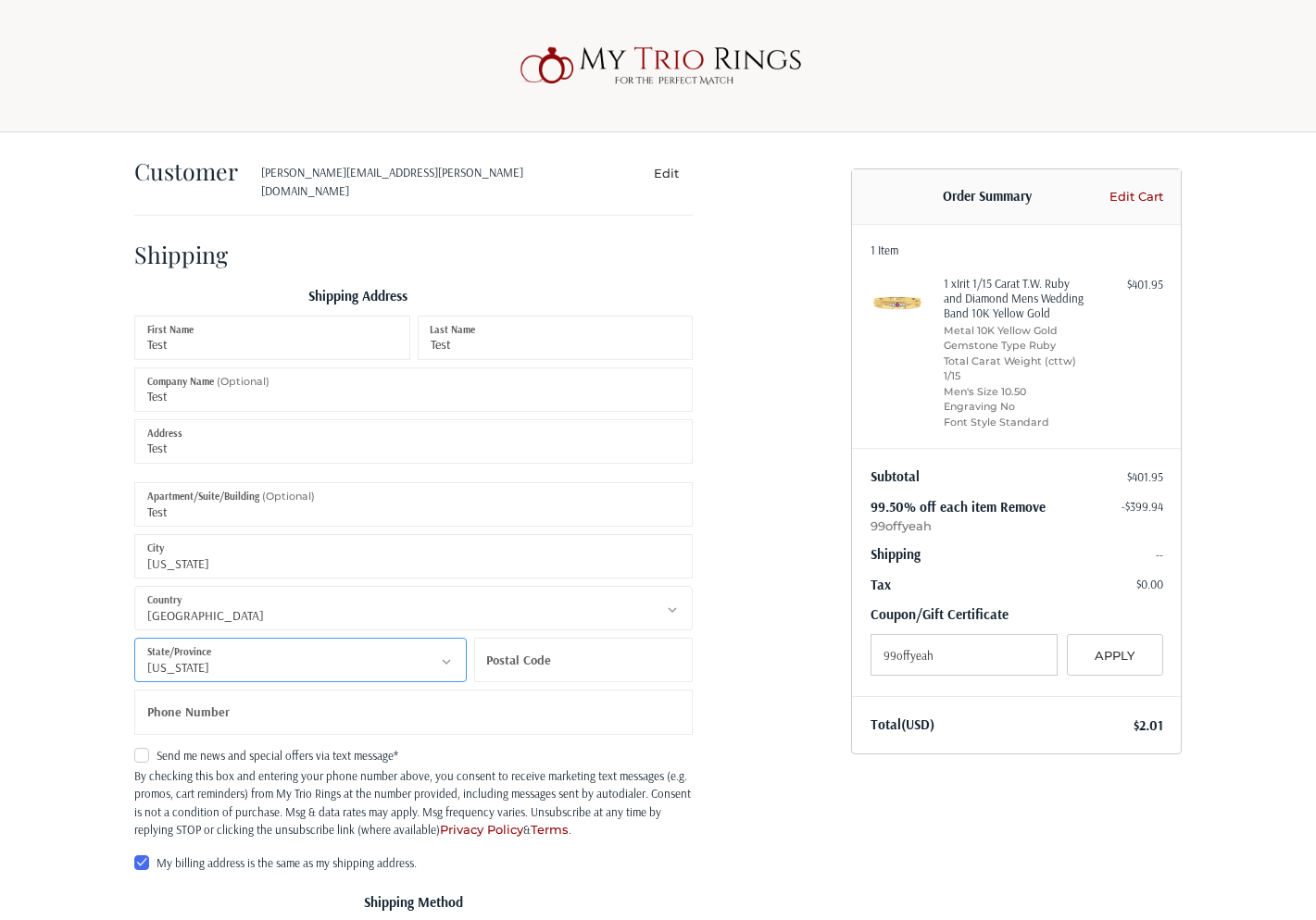
click option "New York" at bounding box center [0, 0] width 0 height 0
click at [594, 653] on input "Postal Code" at bounding box center [584, 660] width 219 height 44
type input "10036"
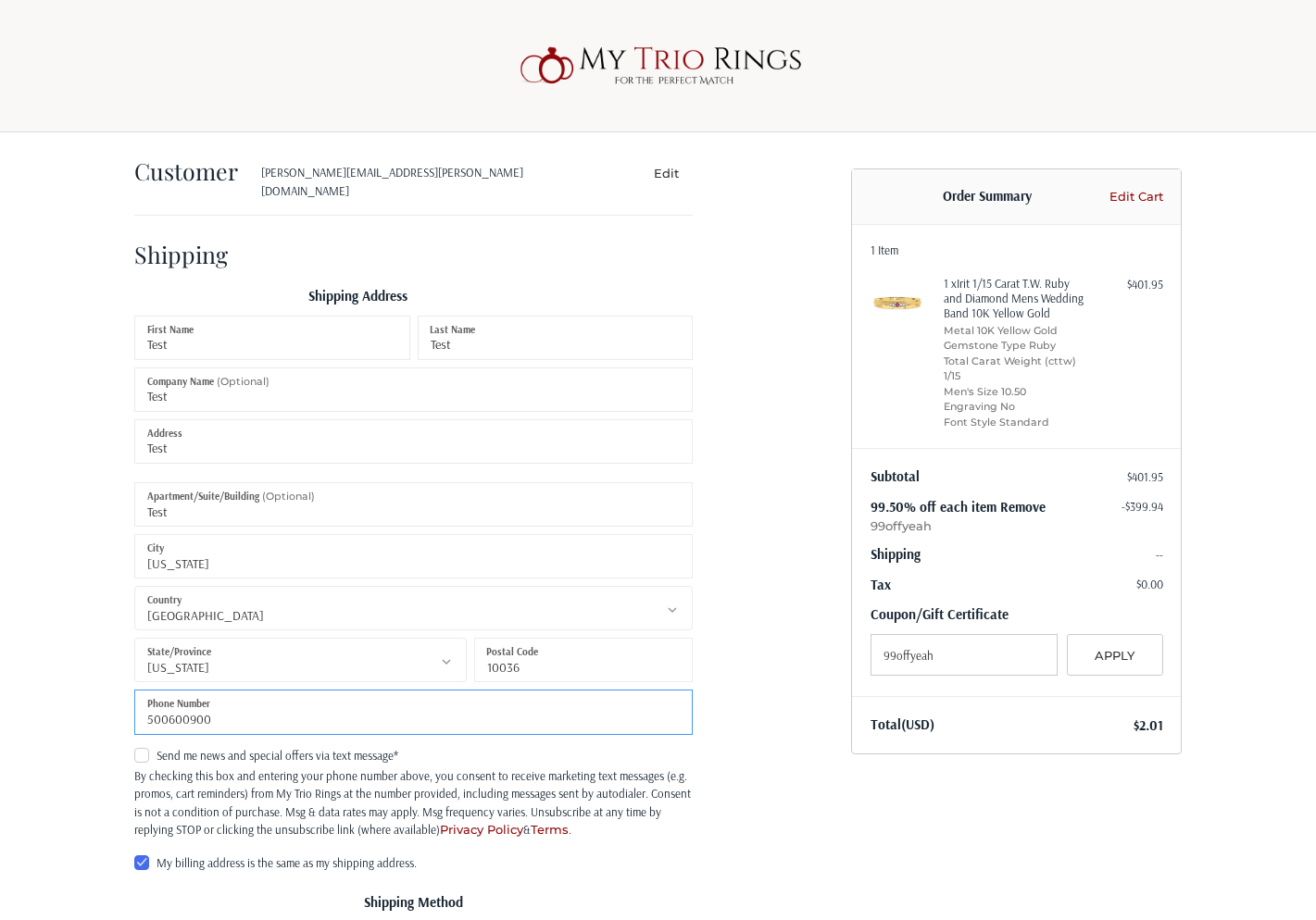
type input "500600900"
click at [77, 602] on div "Customer kamil.dratwa+listtest@mytriorings.com Edit Shipping Shipping Address T…" at bounding box center [658, 732] width 1316 height 1200
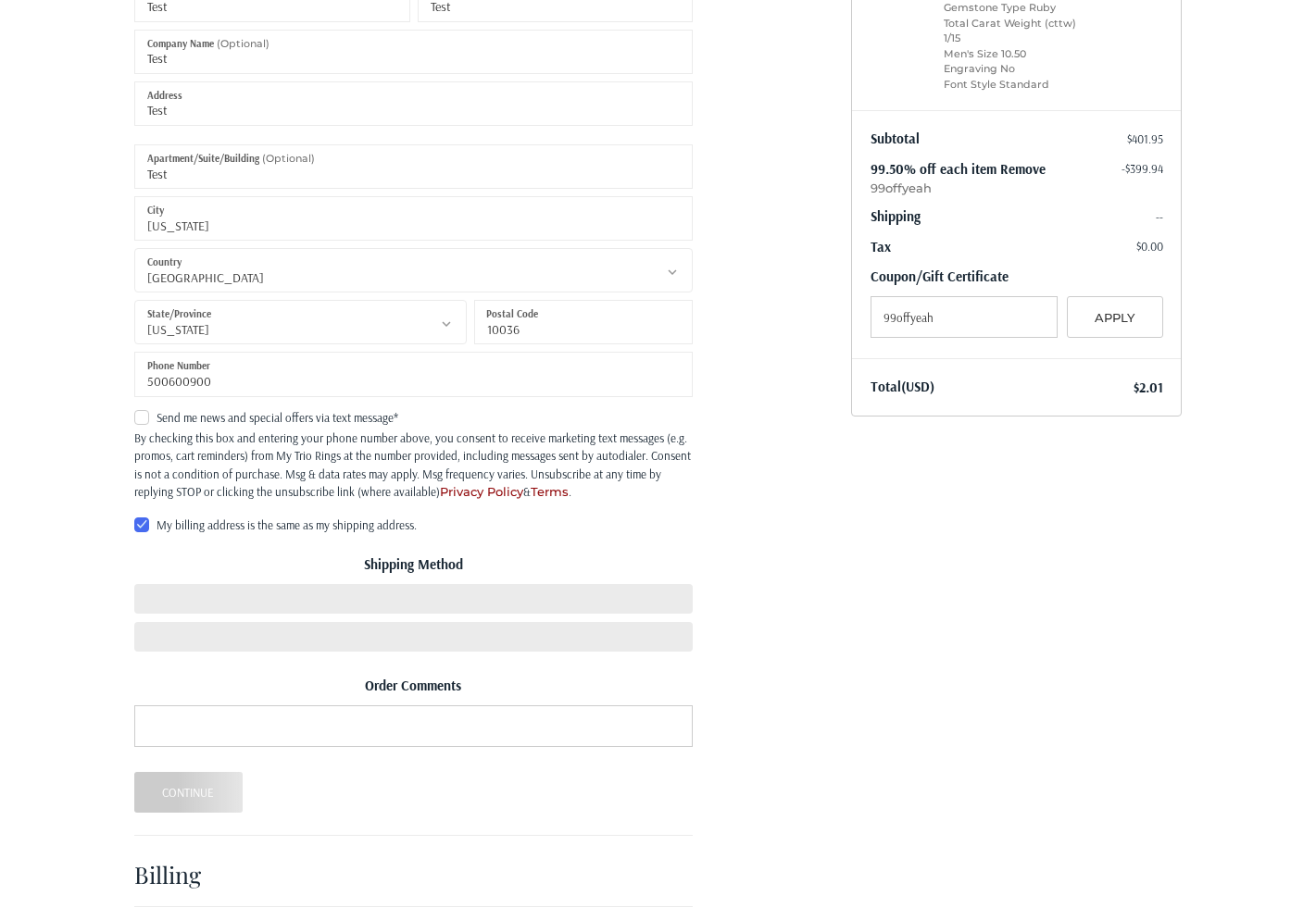
scroll to position [400, 0]
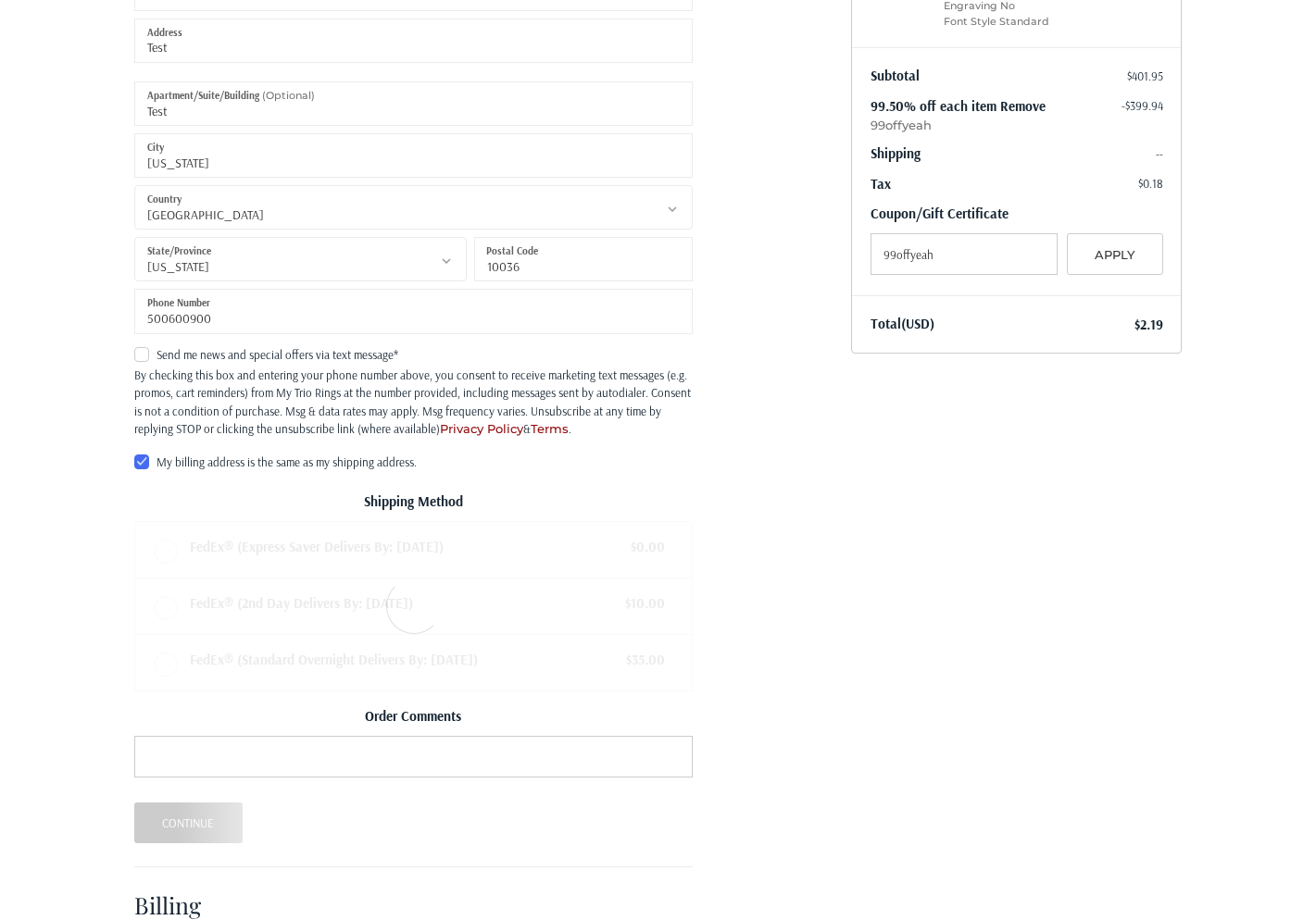
radio input "true"
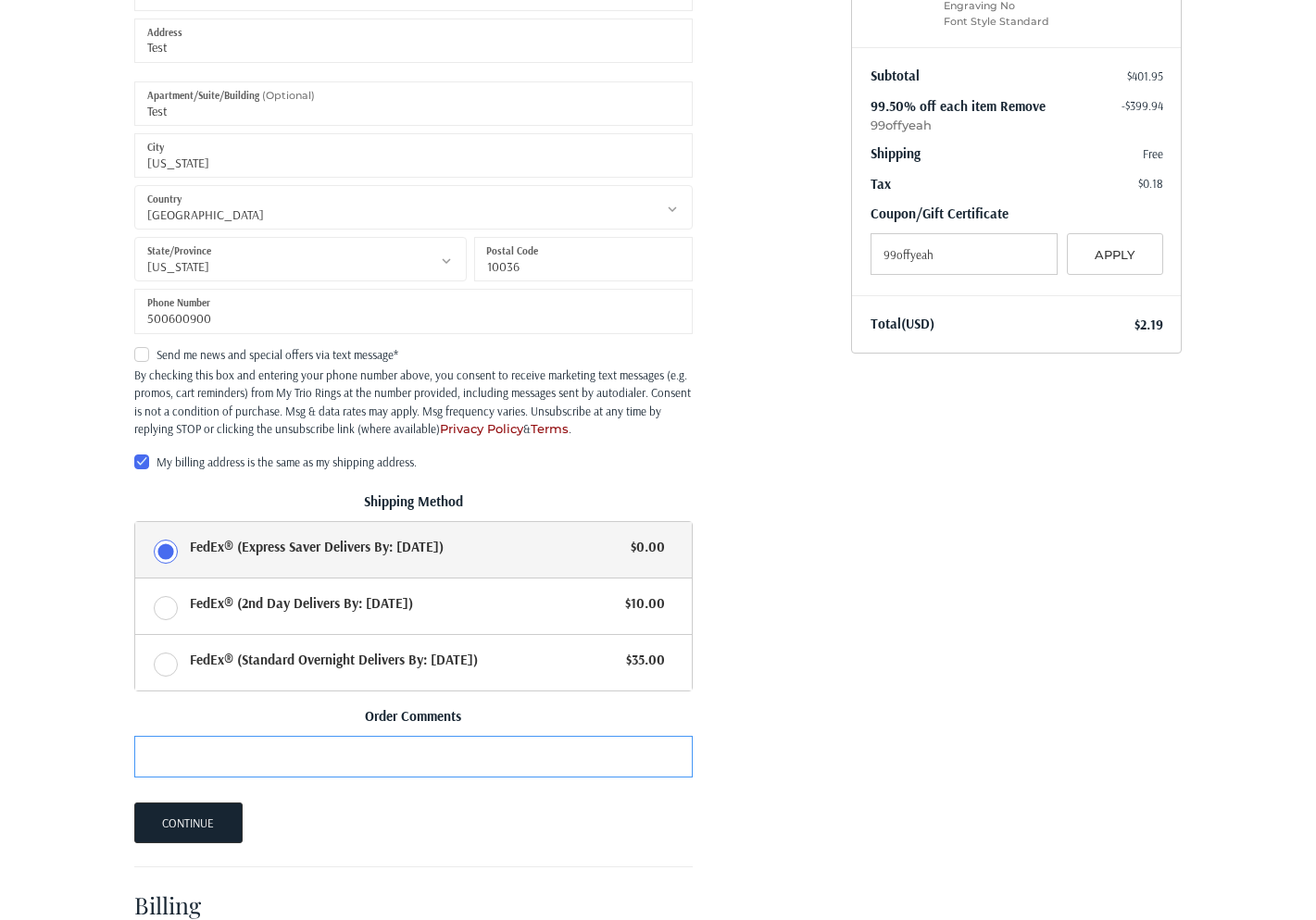
click at [405, 750] on input "Order Comments" at bounding box center [413, 756] width 558 height 41
type input "Test please refund"
click at [204, 811] on button "Continue" at bounding box center [188, 822] width 109 height 40
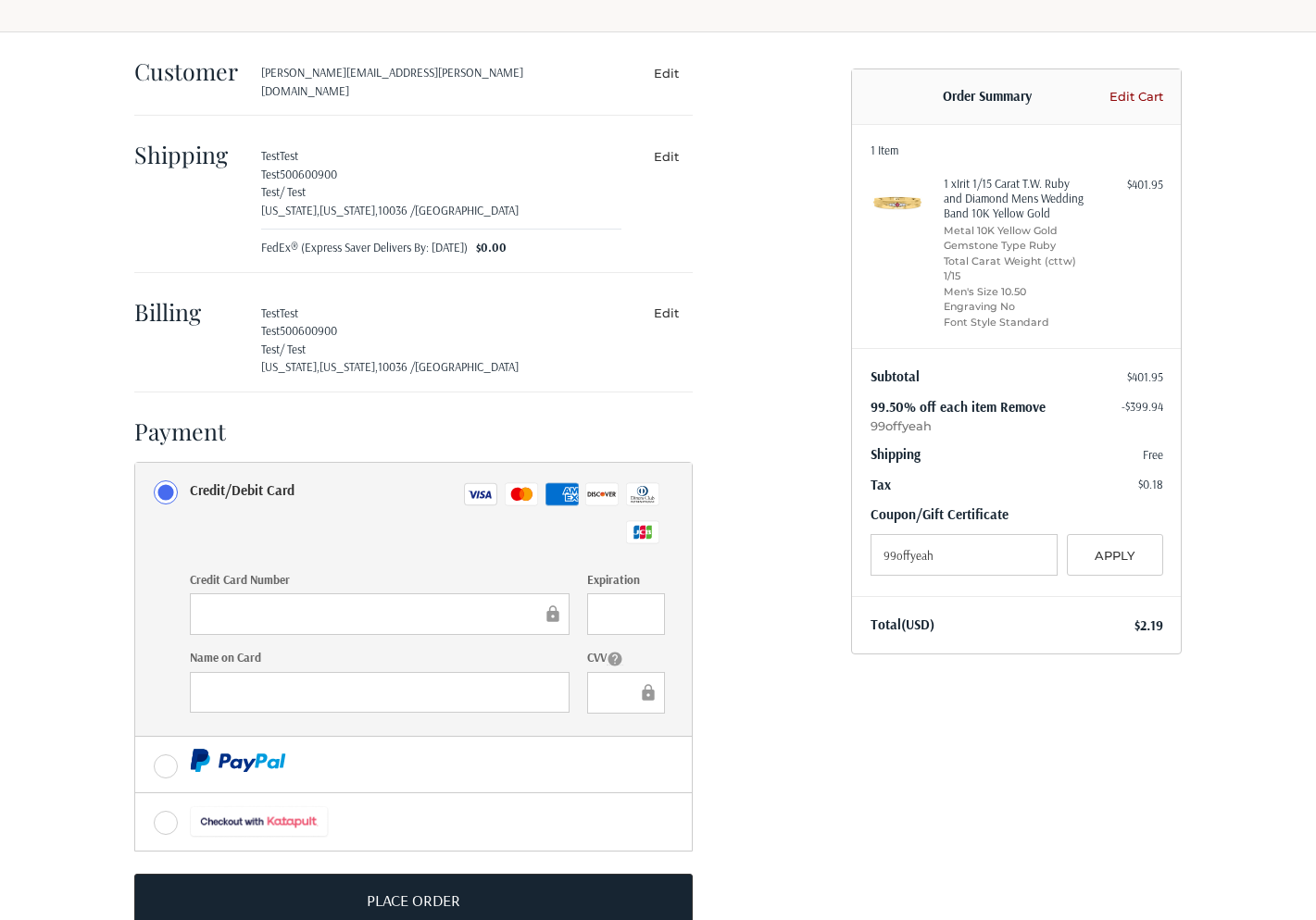
scroll to position [132, 0]
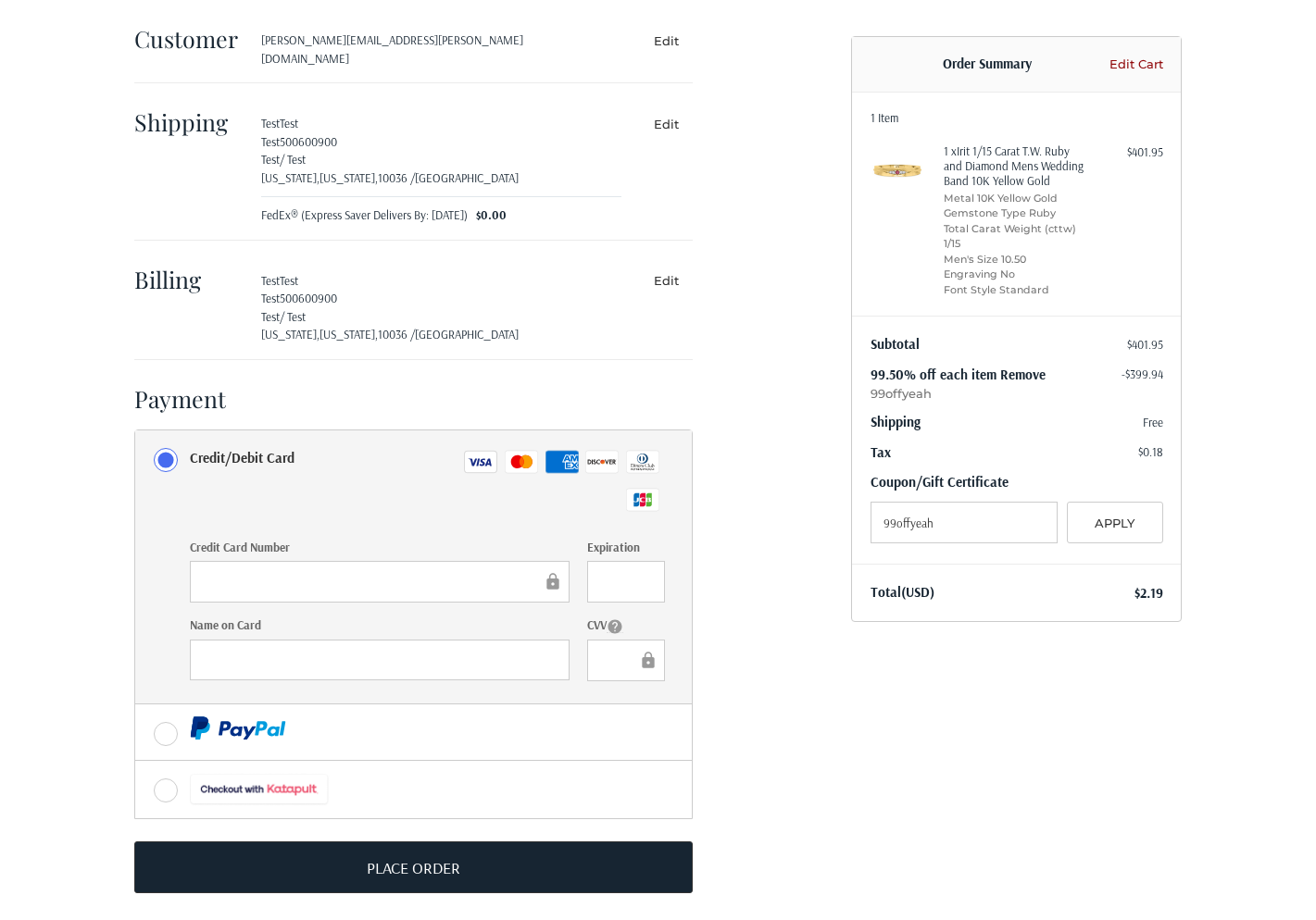
click at [317, 561] on div at bounding box center [379, 582] width 380 height 41
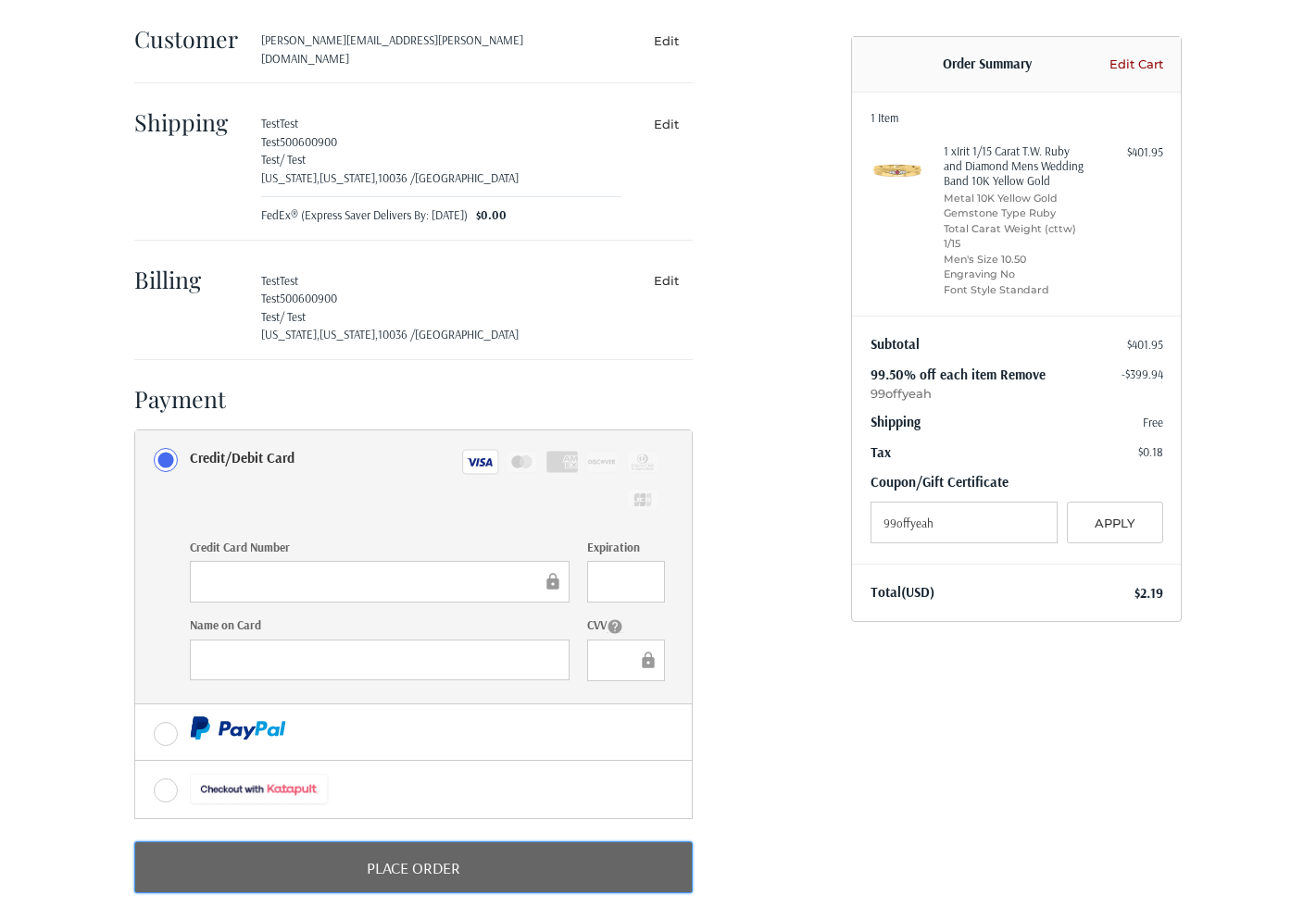
click at [431, 841] on button "Place Order" at bounding box center [413, 867] width 558 height 52
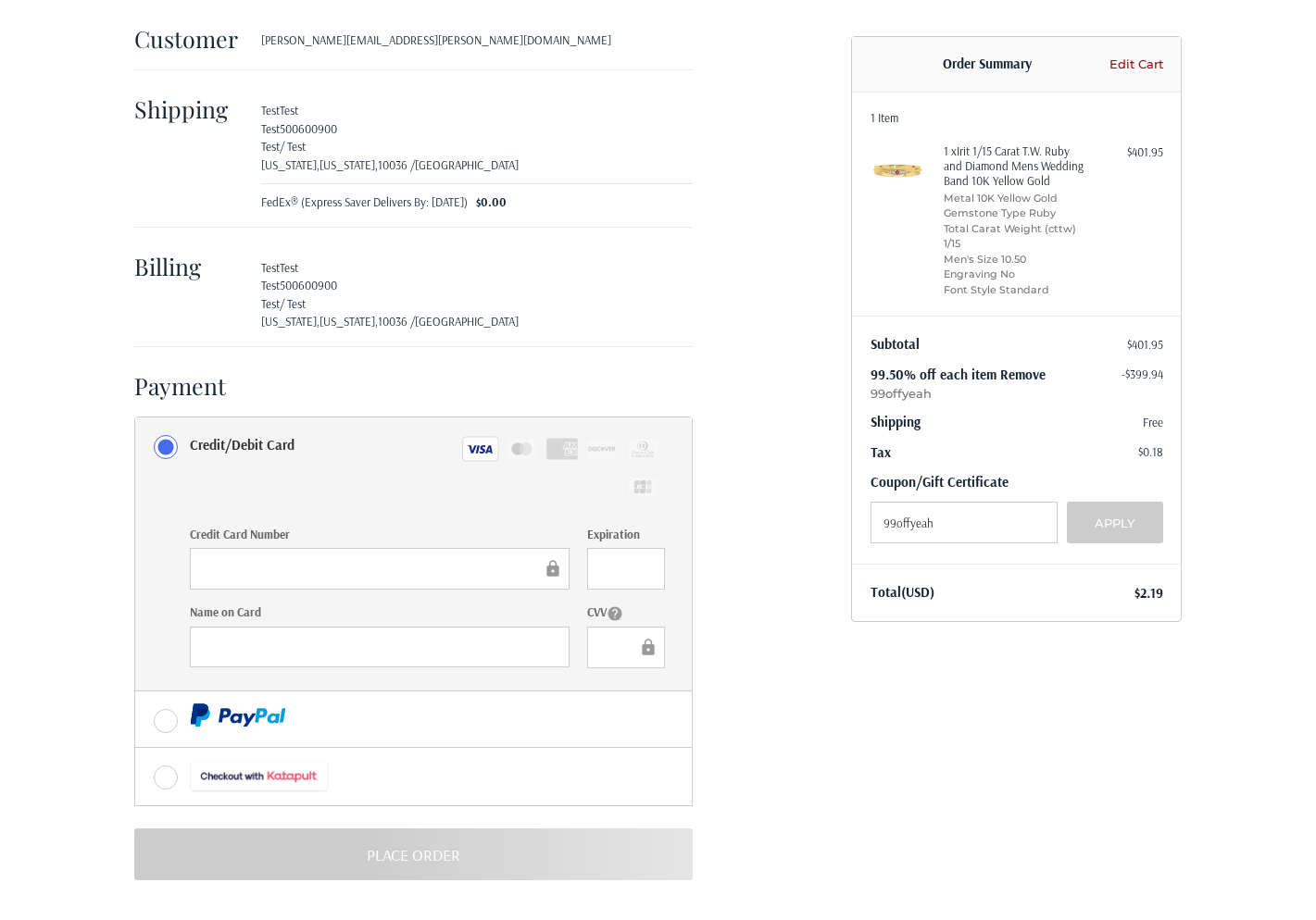
scroll to position [0, 0]
